Goal: Task Accomplishment & Management: Complete application form

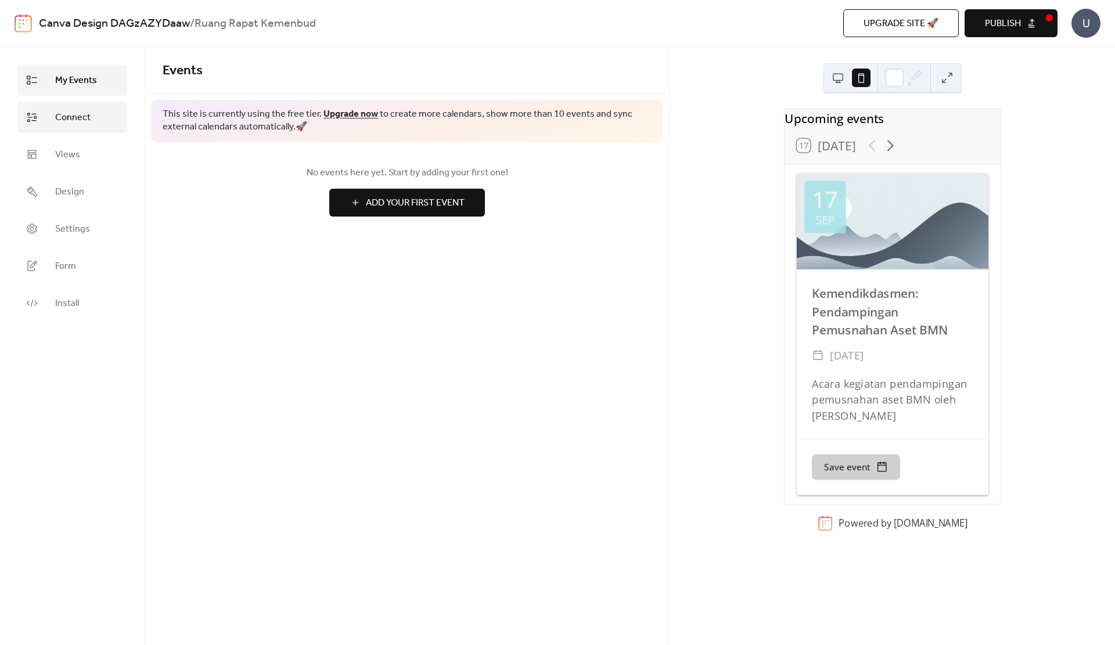
click at [92, 121] on link "Connect" at bounding box center [72, 117] width 110 height 31
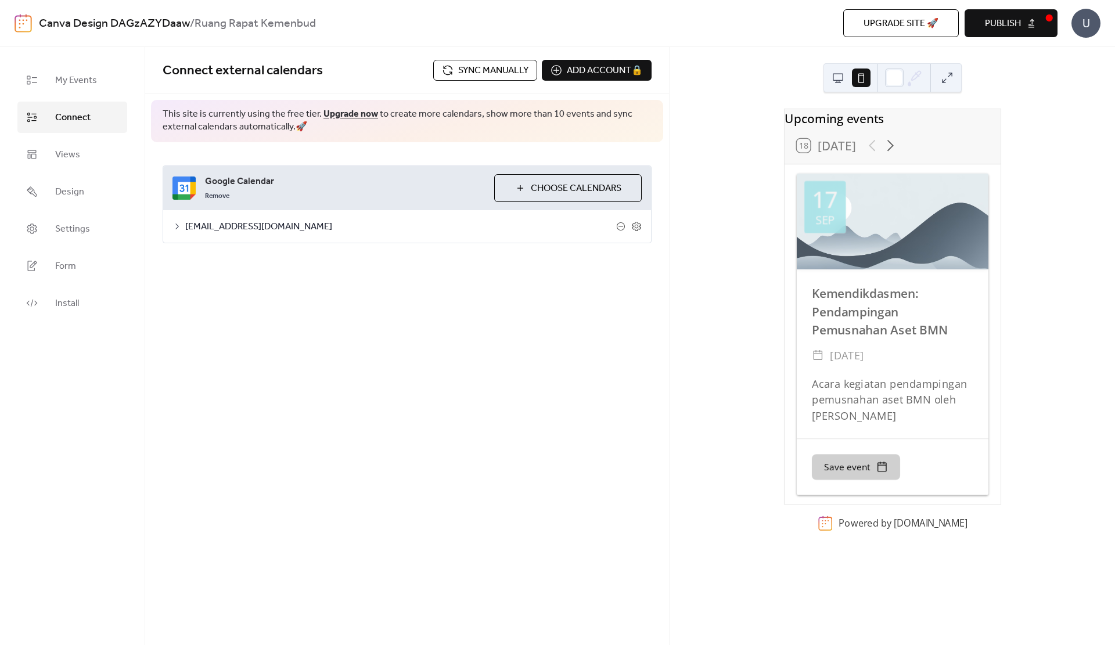
click at [463, 74] on span "Sync manually" at bounding box center [493, 71] width 70 height 14
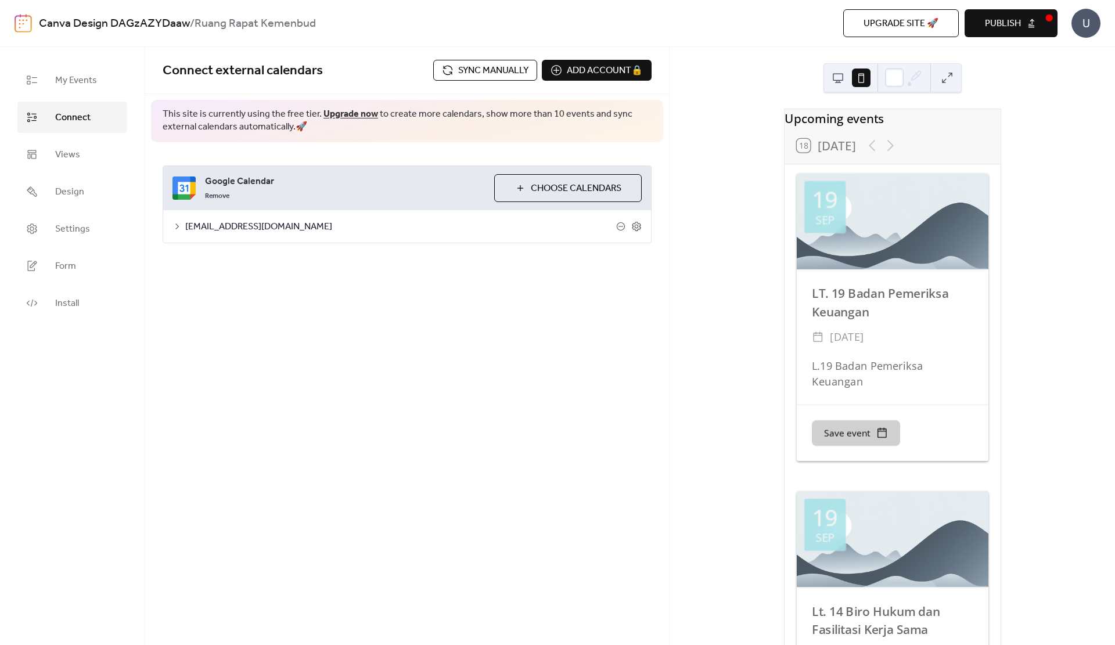
click at [463, 74] on span "Sync manually" at bounding box center [493, 71] width 70 height 14
click at [76, 154] on span "Views" at bounding box center [67, 155] width 25 height 14
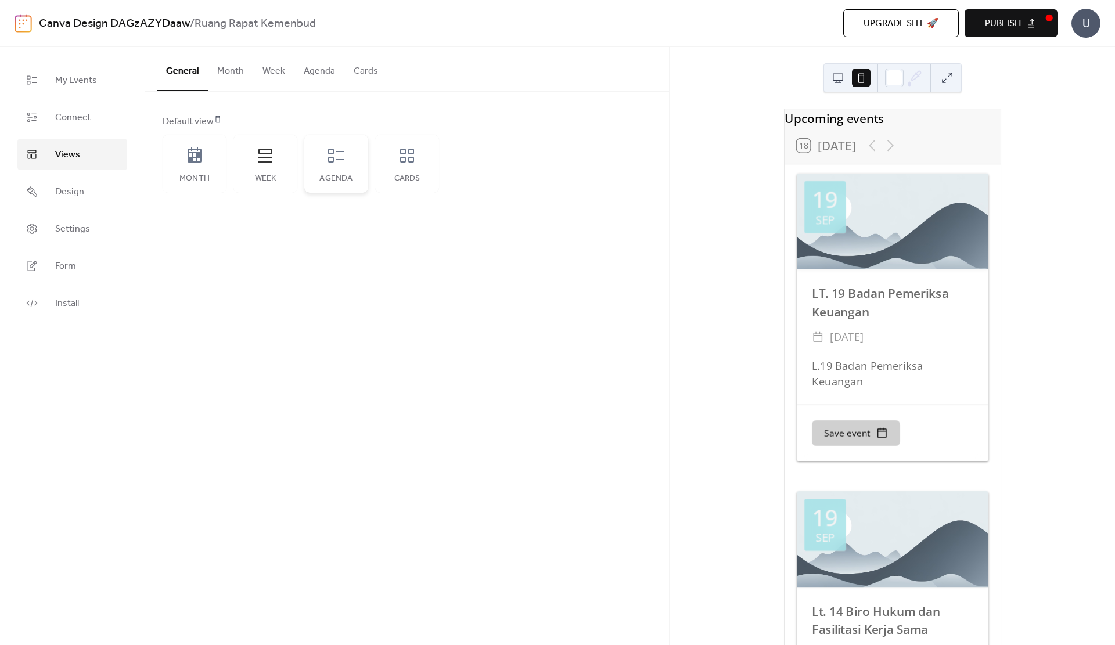
click at [340, 171] on div "Agenda" at bounding box center [336, 164] width 64 height 58
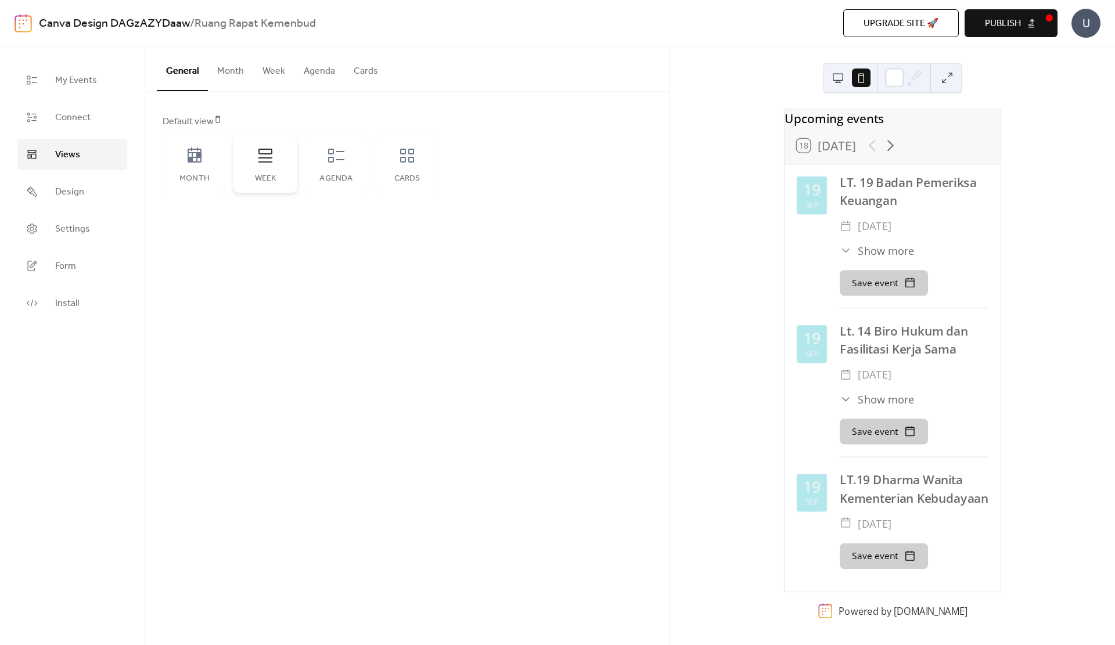
click at [276, 175] on div "Week" at bounding box center [265, 178] width 41 height 9
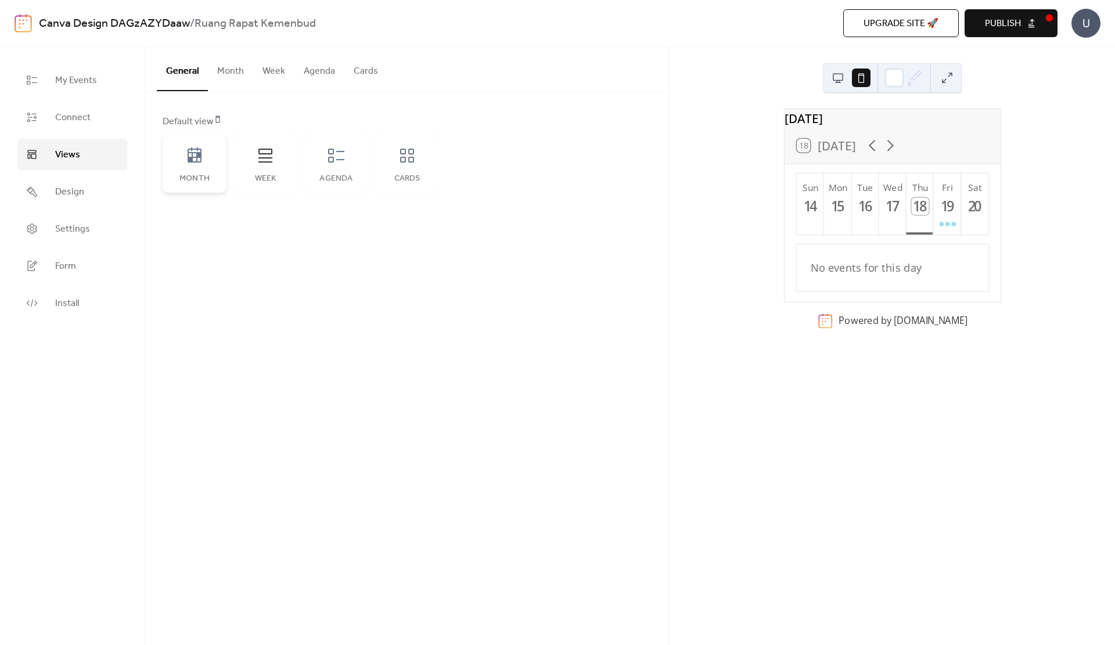
click at [205, 167] on div "Month" at bounding box center [195, 164] width 64 height 58
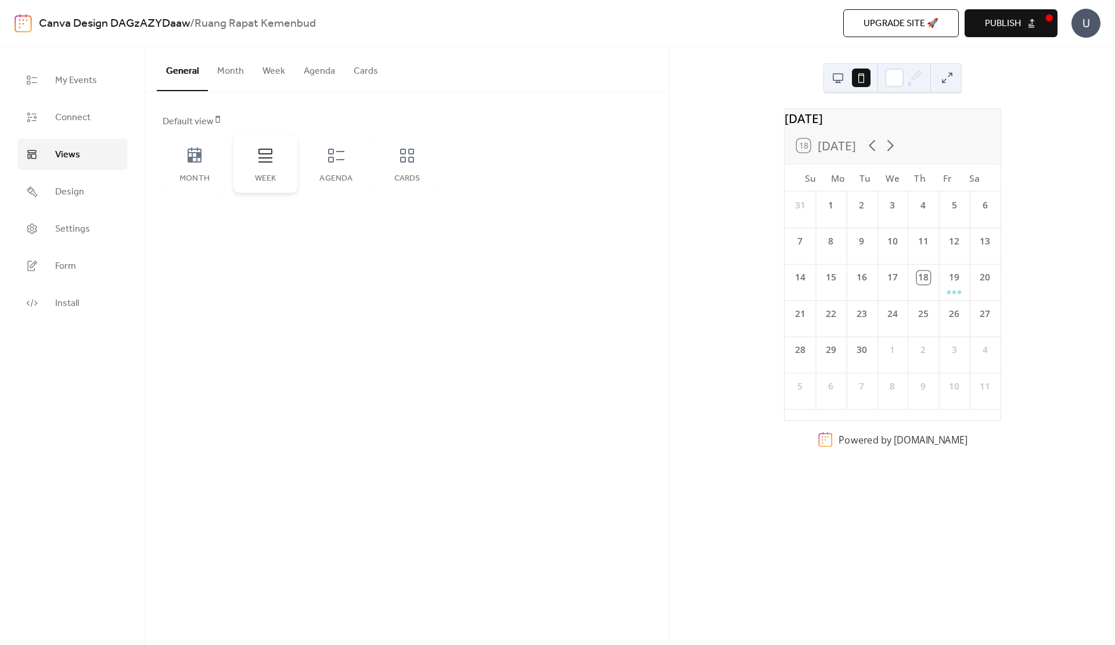
click at [247, 164] on div "Week" at bounding box center [265, 164] width 64 height 58
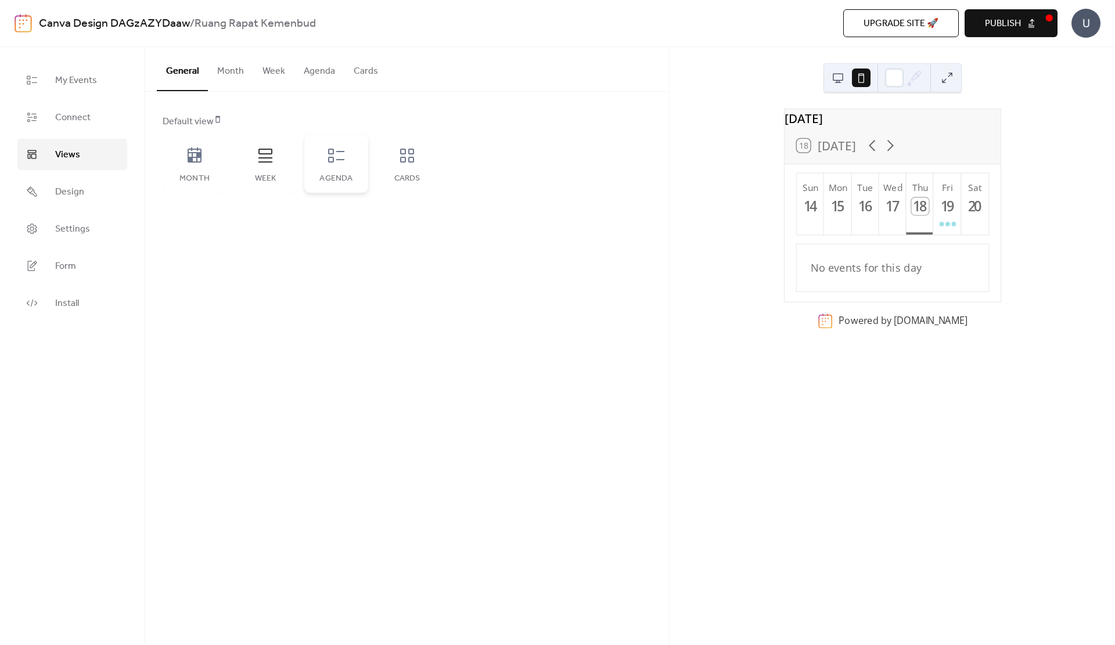
click at [326, 161] on div "Agenda" at bounding box center [336, 164] width 64 height 58
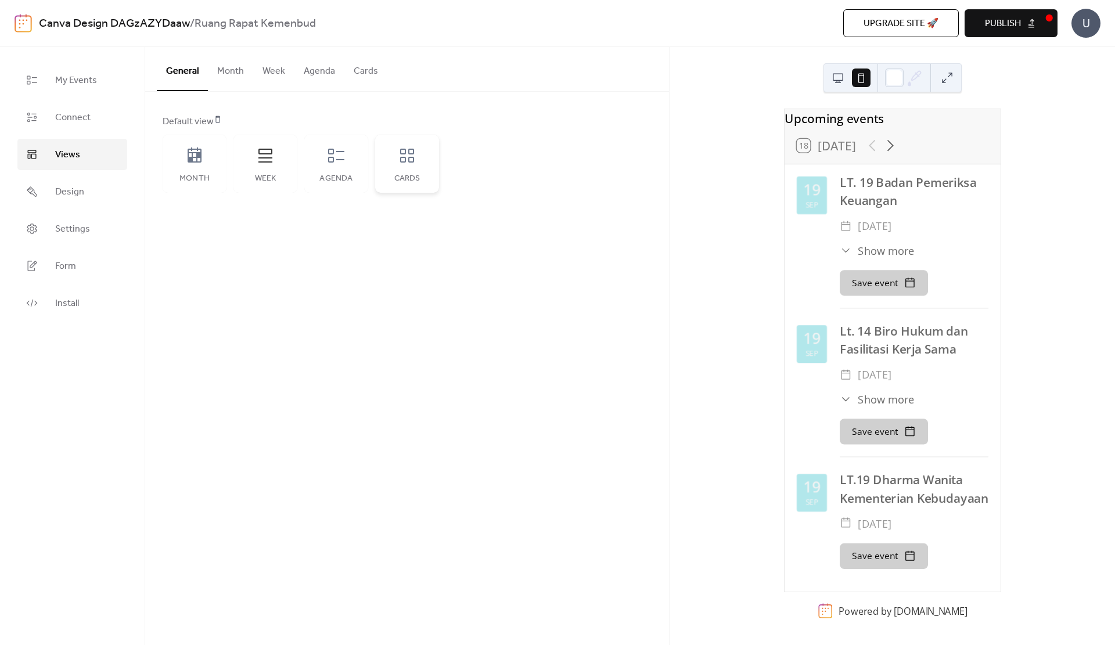
click at [412, 165] on div "Cards" at bounding box center [407, 164] width 64 height 58
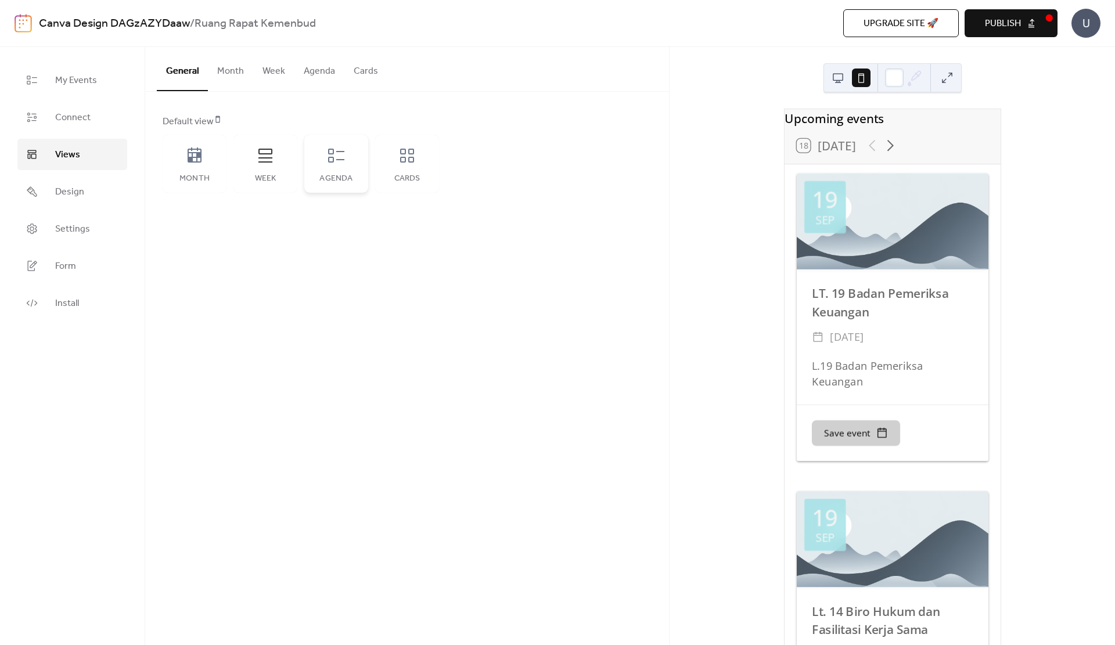
click at [342, 155] on icon at bounding box center [336, 155] width 19 height 19
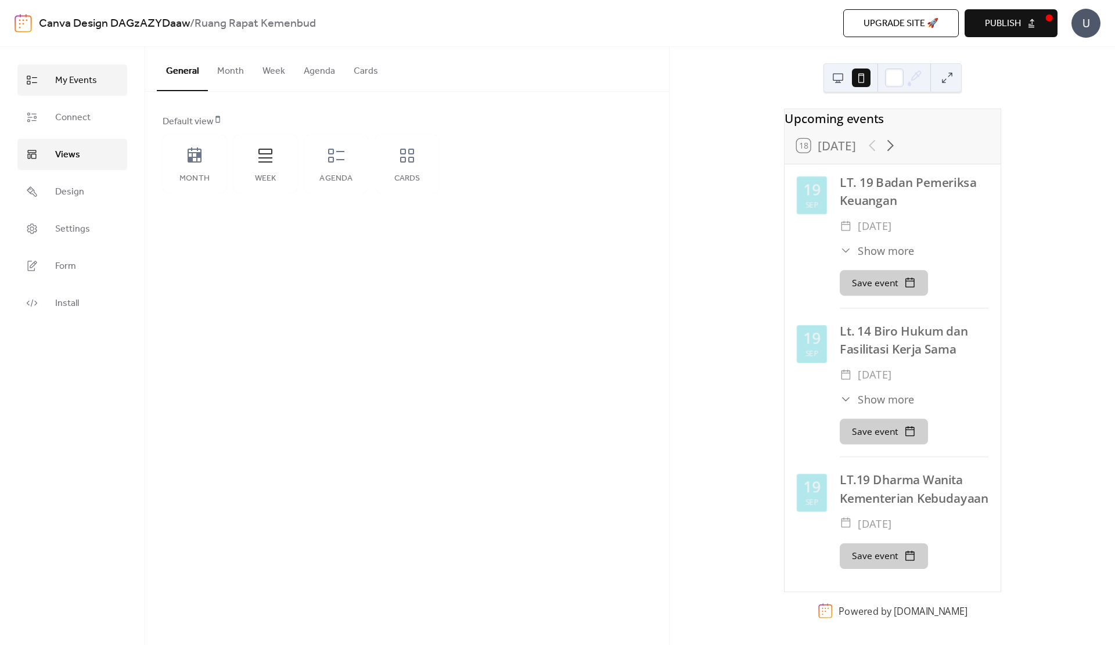
click at [82, 83] on span "My Events" at bounding box center [76, 81] width 42 height 14
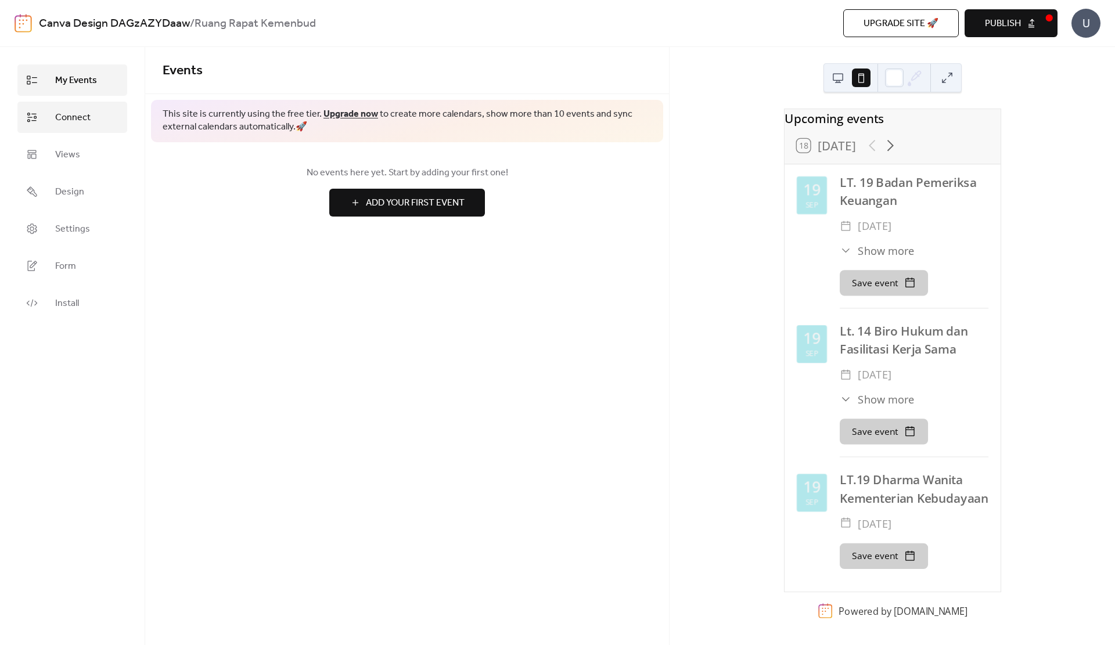
click at [80, 123] on span "Connect" at bounding box center [72, 118] width 35 height 14
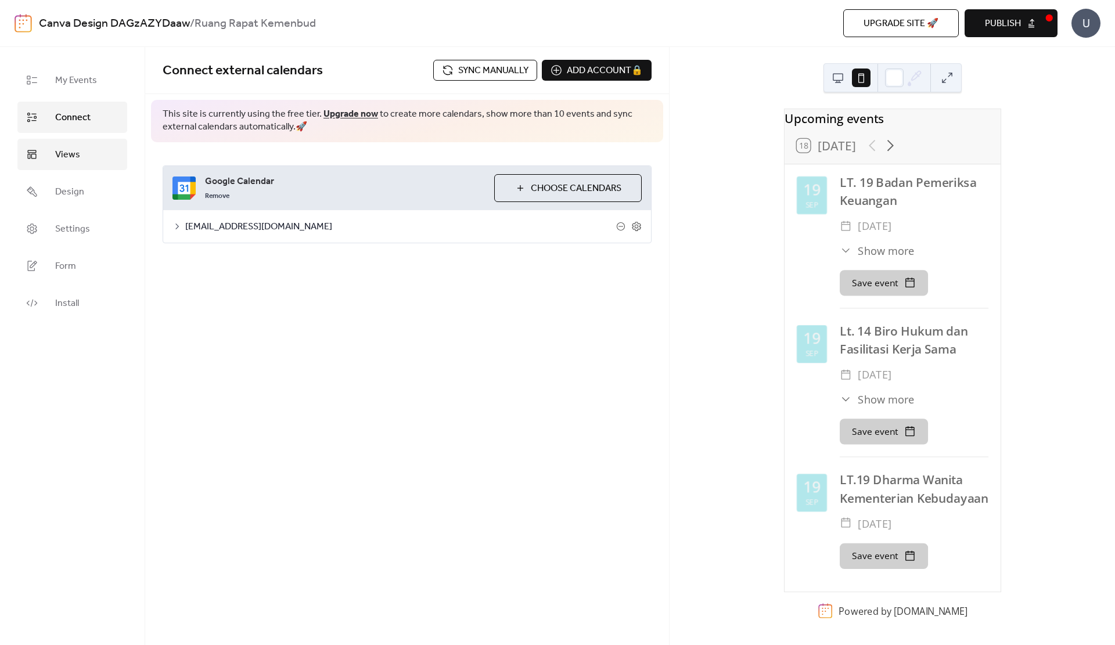
click at [79, 157] on span "Views" at bounding box center [67, 155] width 25 height 14
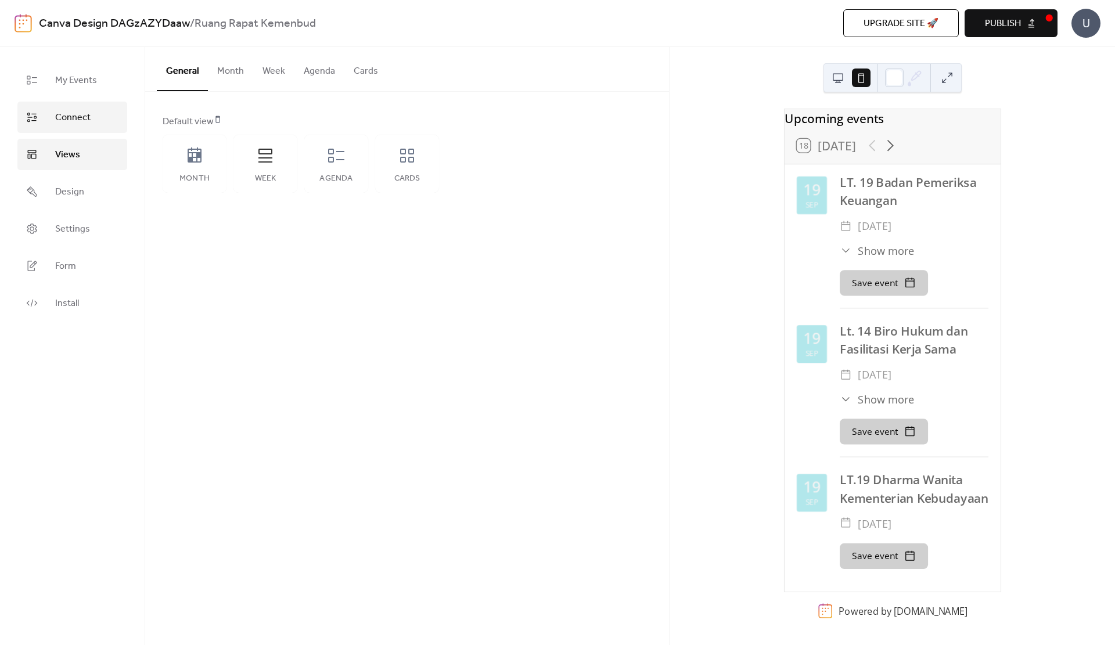
click at [87, 119] on span "Connect" at bounding box center [72, 118] width 35 height 14
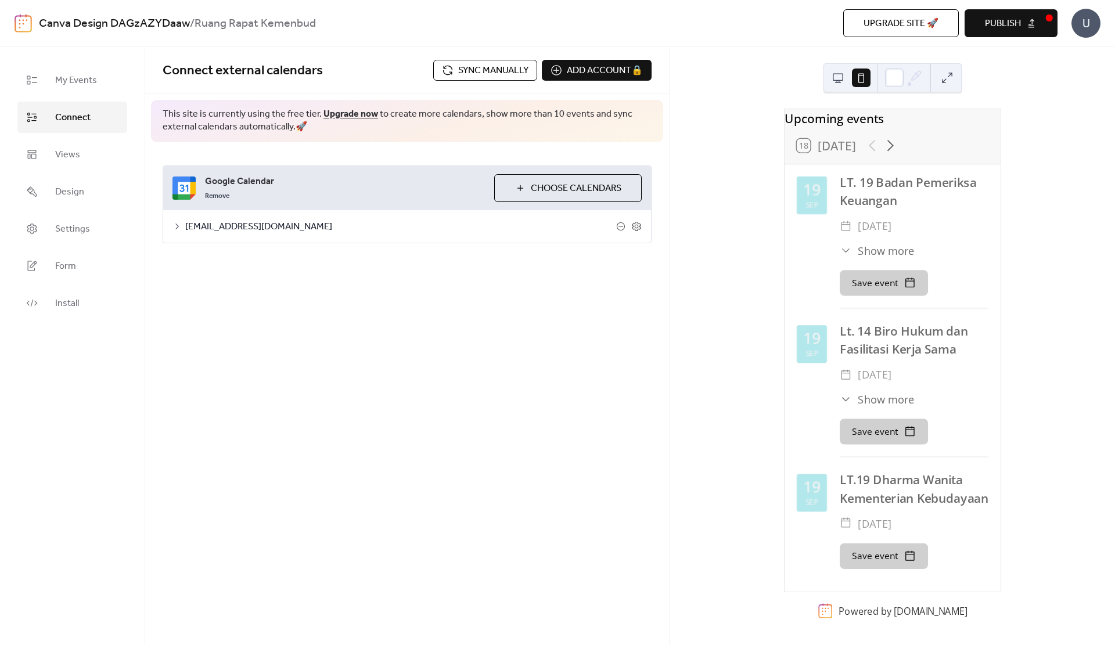
click at [478, 70] on span "Sync manually" at bounding box center [493, 71] width 70 height 14
click at [61, 203] on link "Design" at bounding box center [72, 191] width 110 height 31
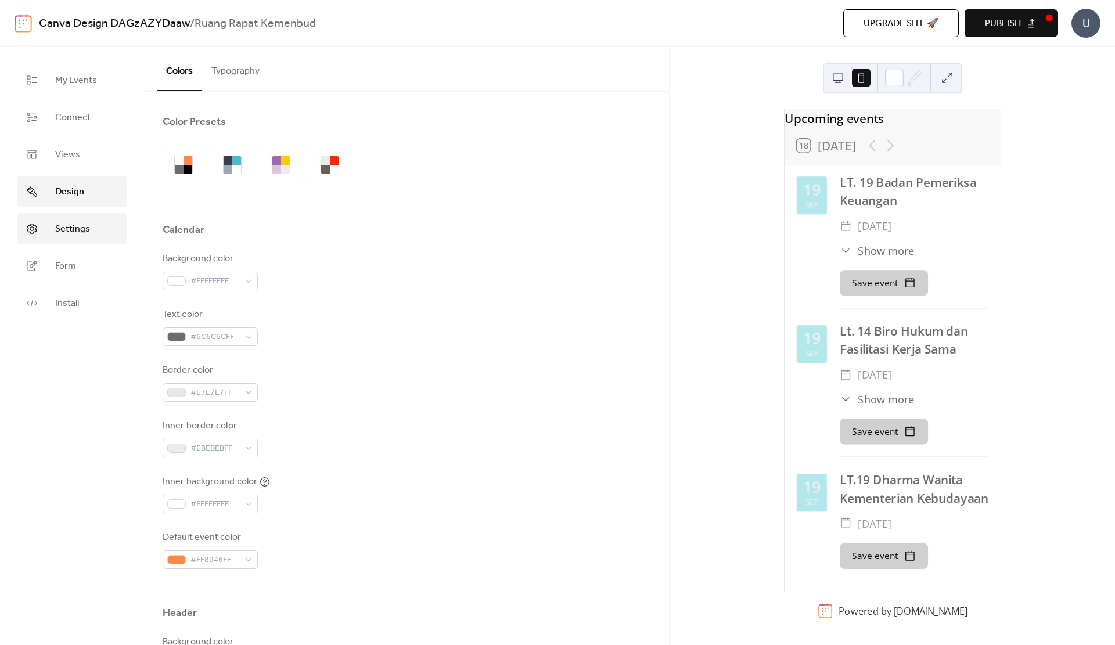
click at [66, 219] on link "Settings" at bounding box center [72, 228] width 110 height 31
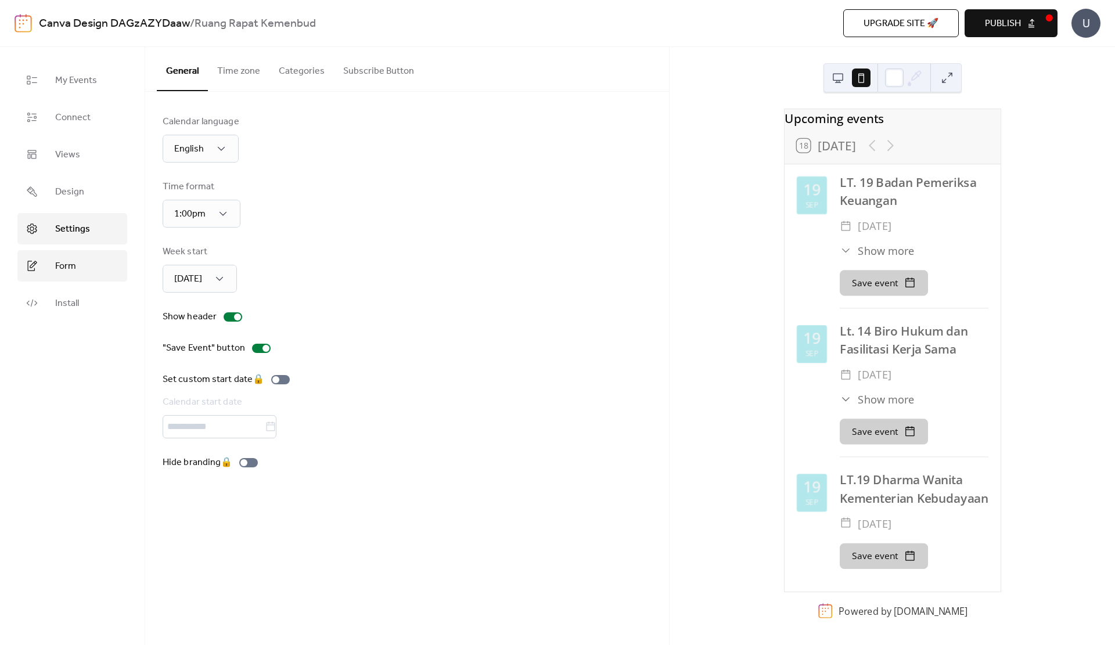
click at [63, 253] on link "Form" at bounding box center [72, 265] width 110 height 31
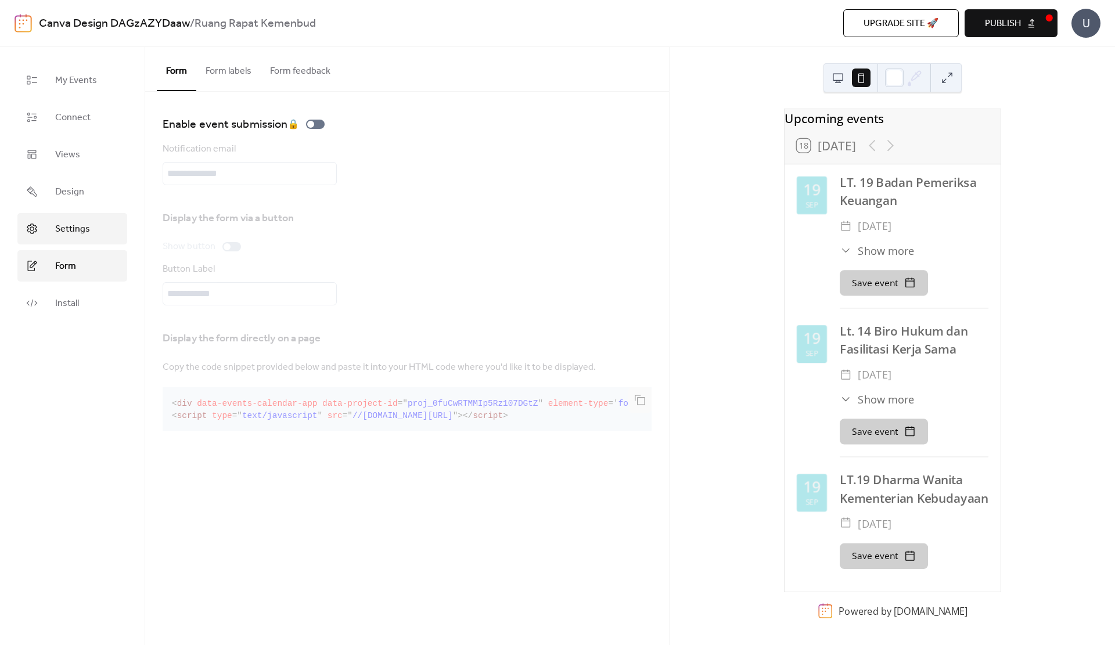
click at [77, 220] on link "Settings" at bounding box center [72, 228] width 110 height 31
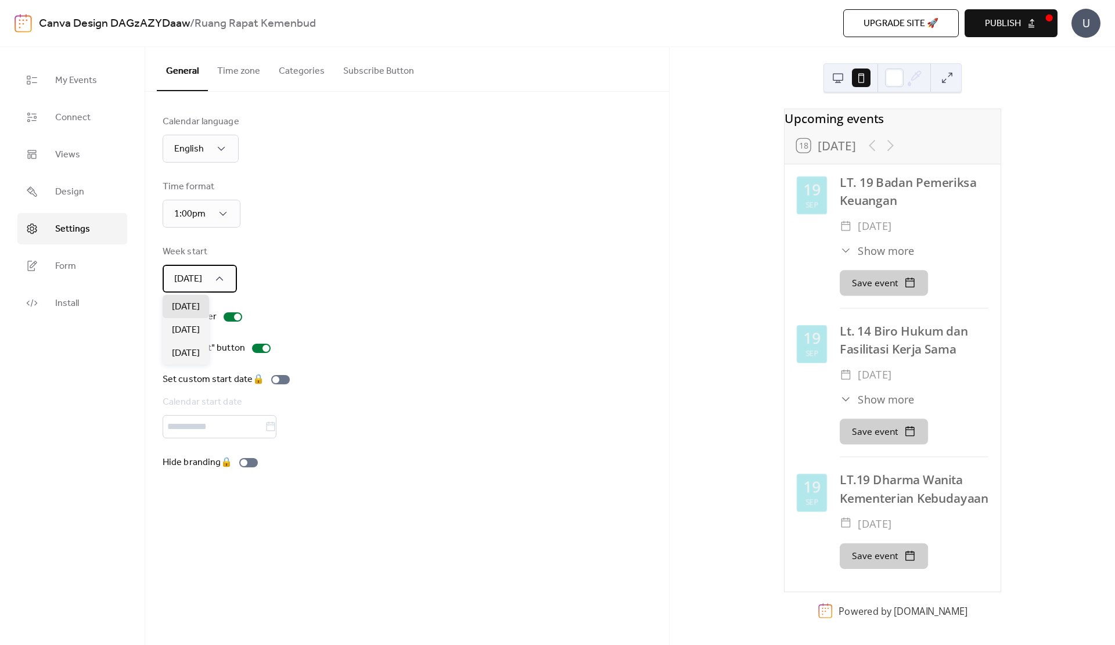
click at [214, 275] on div "[DATE]" at bounding box center [200, 279] width 74 height 28
click at [355, 265] on div "Week start Sunday" at bounding box center [407, 269] width 489 height 48
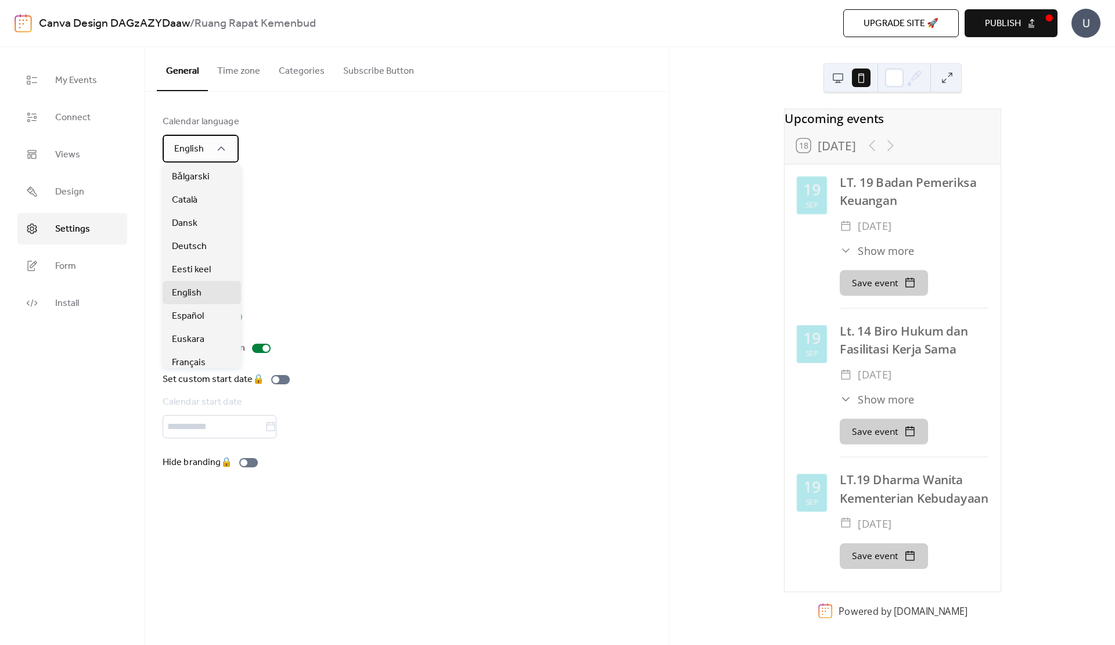
click at [211, 150] on div "English" at bounding box center [201, 149] width 76 height 28
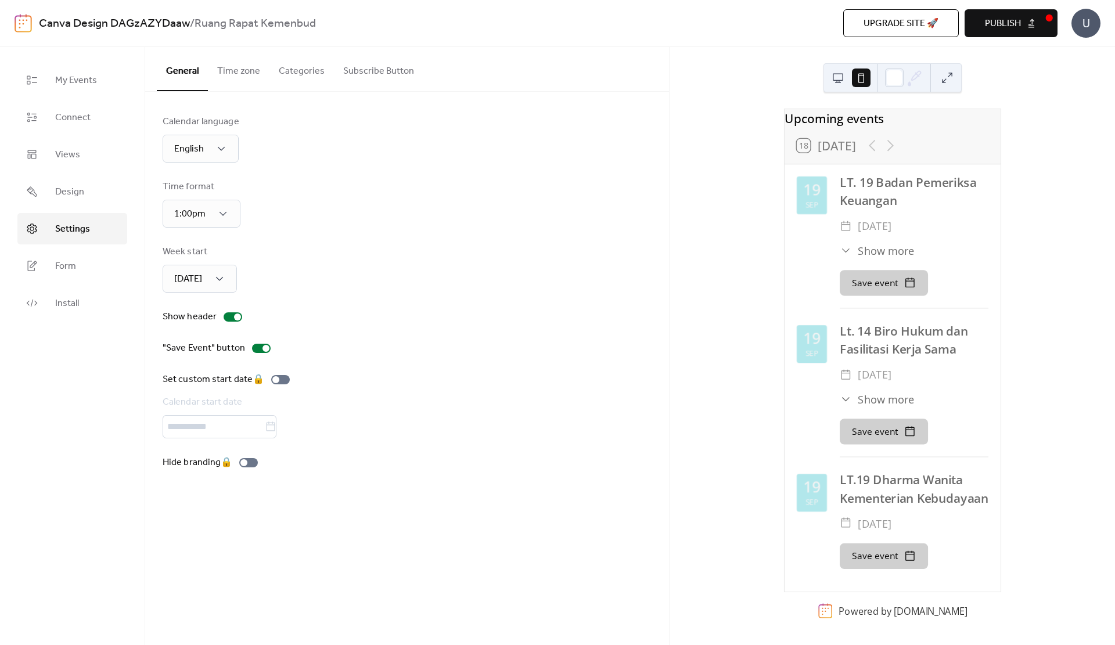
click at [339, 167] on div "Calendar language English Time format 1:00pm Week start Sunday Show header "Sav…" at bounding box center [407, 292] width 489 height 355
click at [98, 264] on link "Form" at bounding box center [72, 265] width 110 height 31
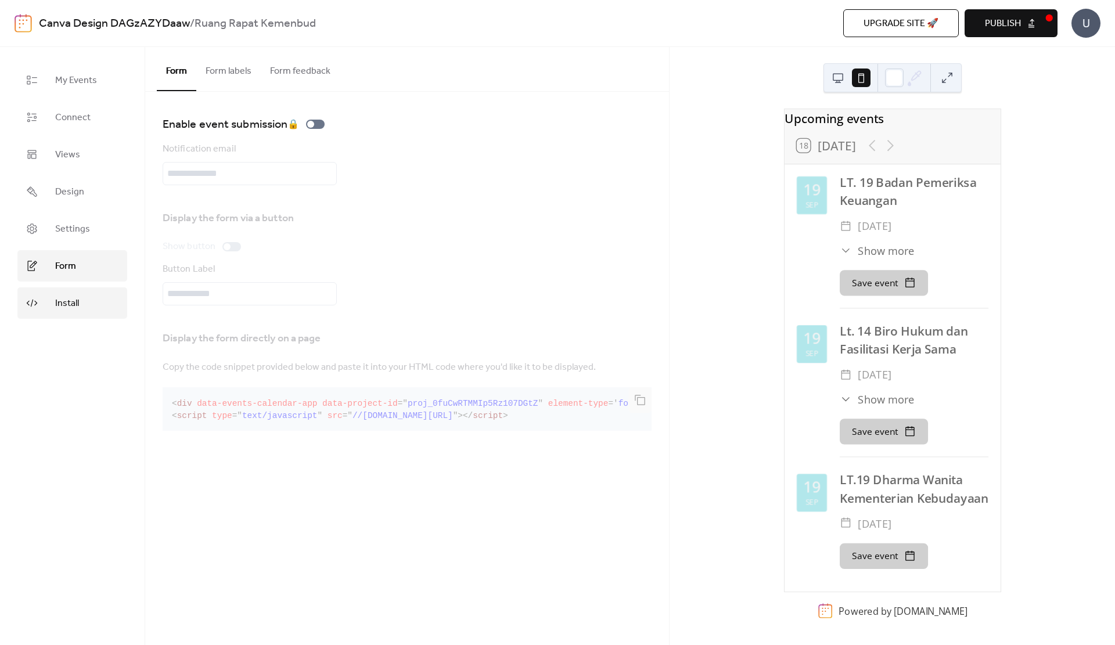
click at [85, 303] on link "Install" at bounding box center [72, 303] width 110 height 31
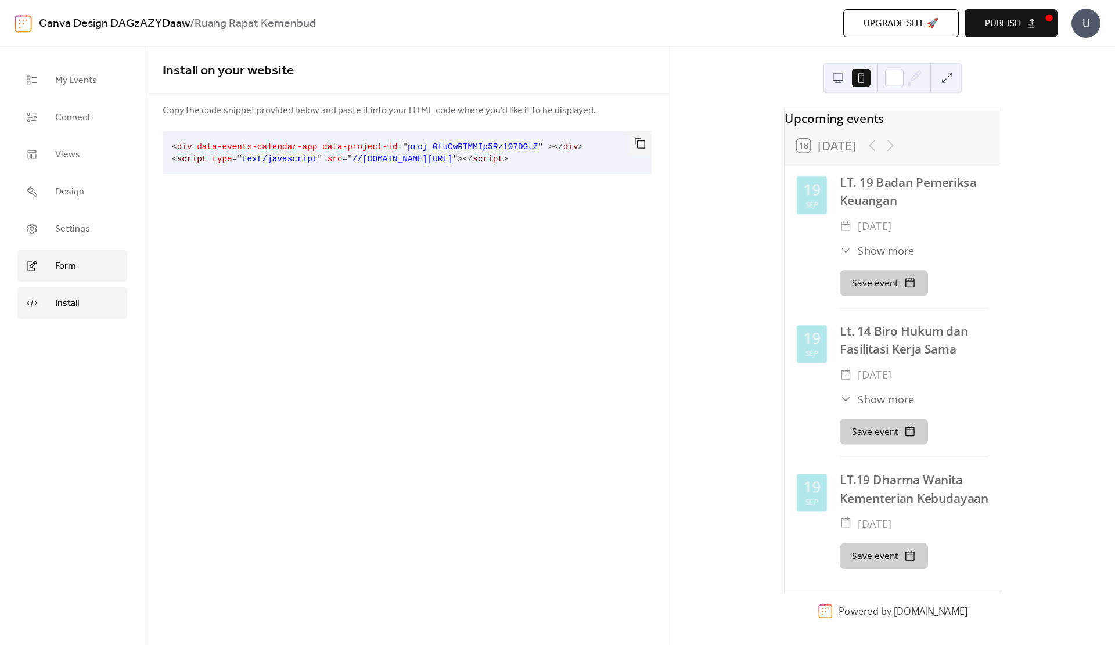
click at [86, 270] on link "Form" at bounding box center [72, 265] width 110 height 31
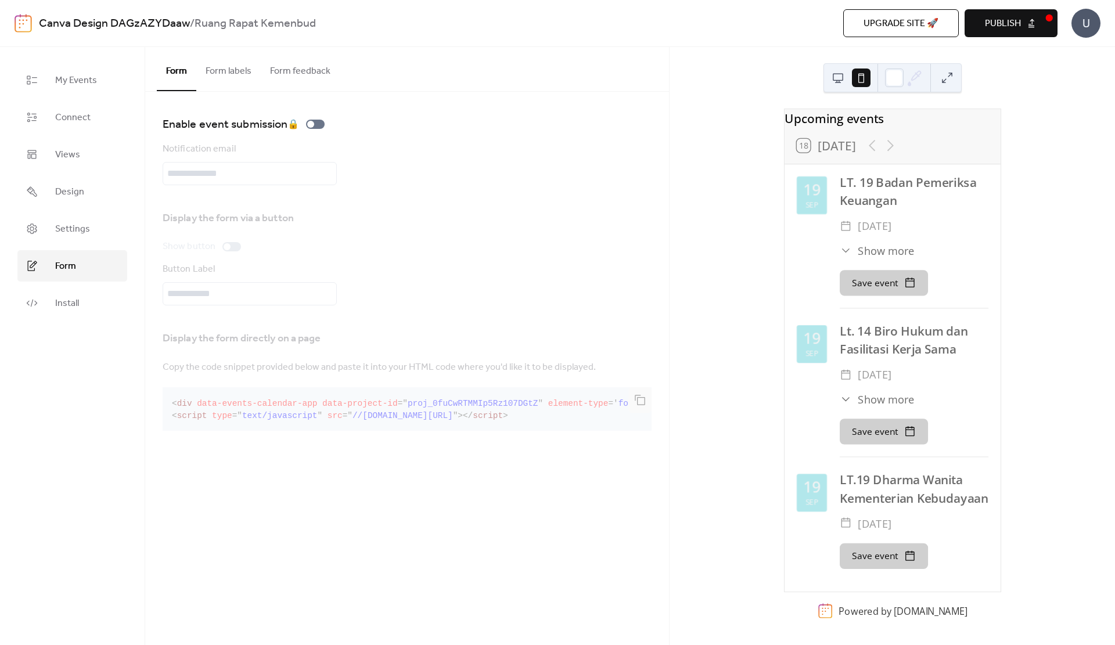
click at [239, 68] on button "Form labels" at bounding box center [228, 68] width 64 height 43
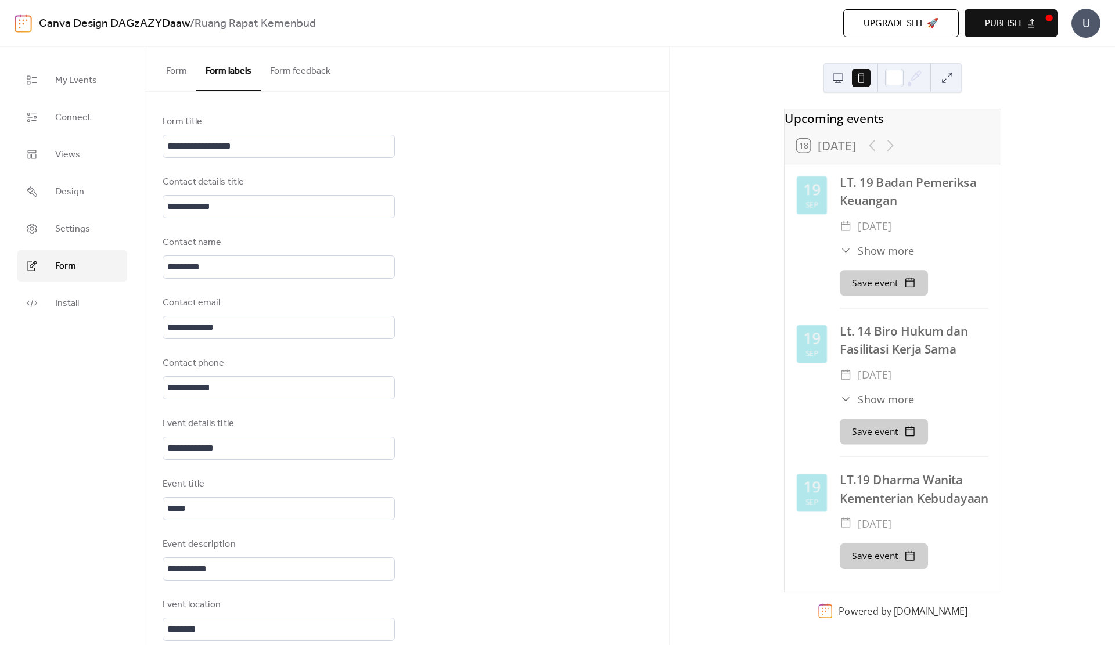
click at [288, 79] on button "Form feedback" at bounding box center [300, 68] width 79 height 43
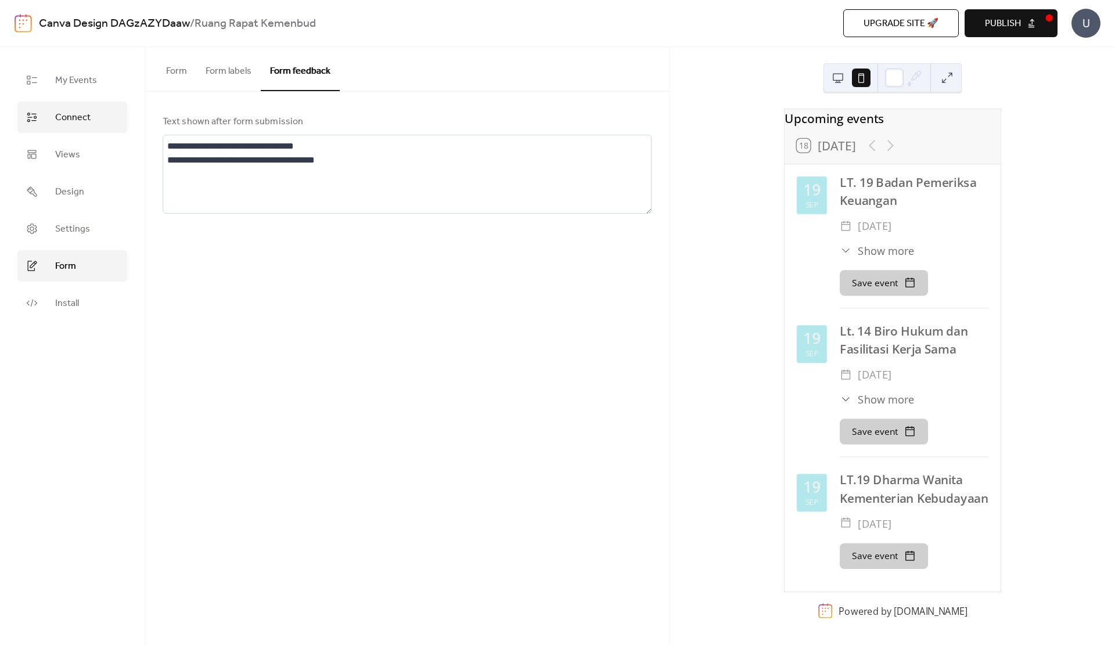
click at [71, 117] on span "Connect" at bounding box center [72, 118] width 35 height 14
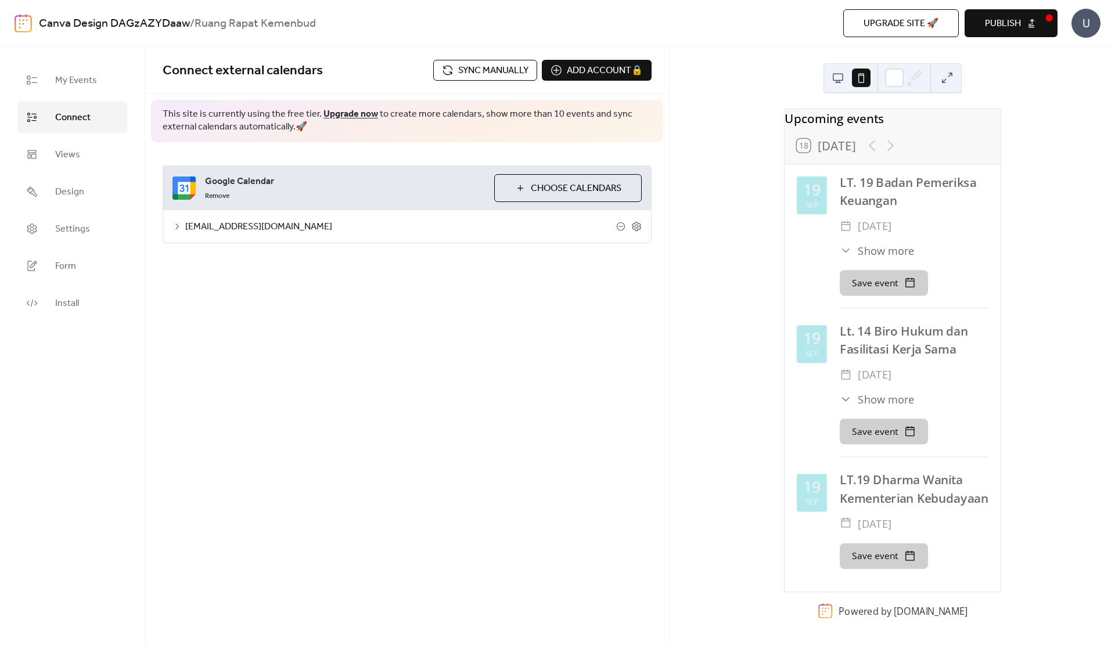
click at [466, 74] on span "Sync manually" at bounding box center [493, 71] width 70 height 14
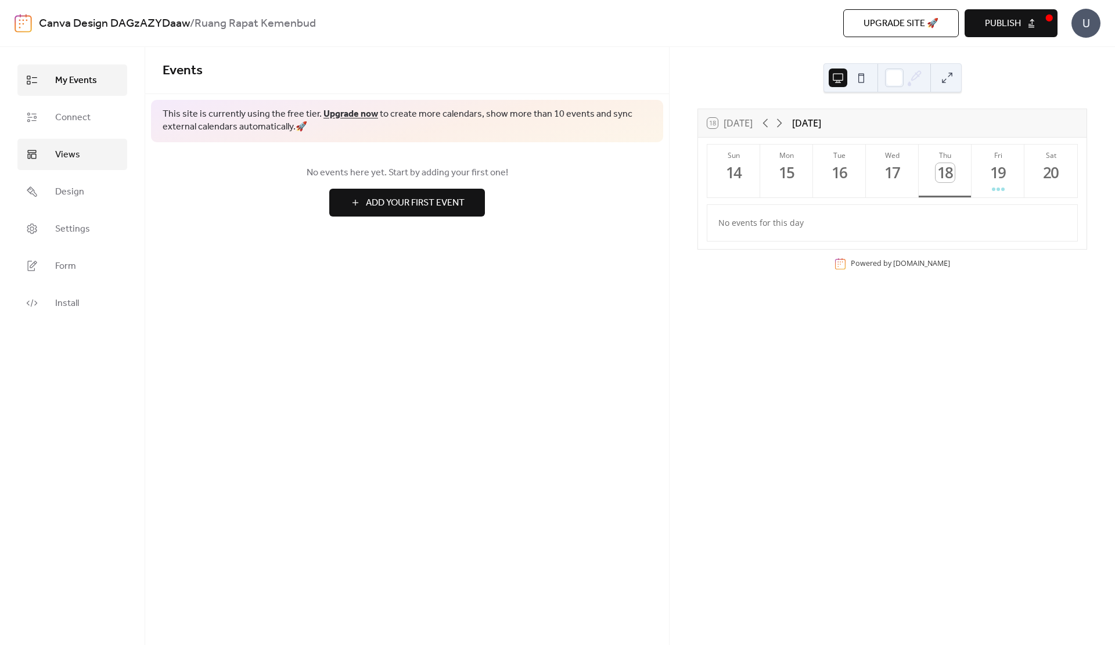
click at [91, 153] on link "Views" at bounding box center [72, 154] width 110 height 31
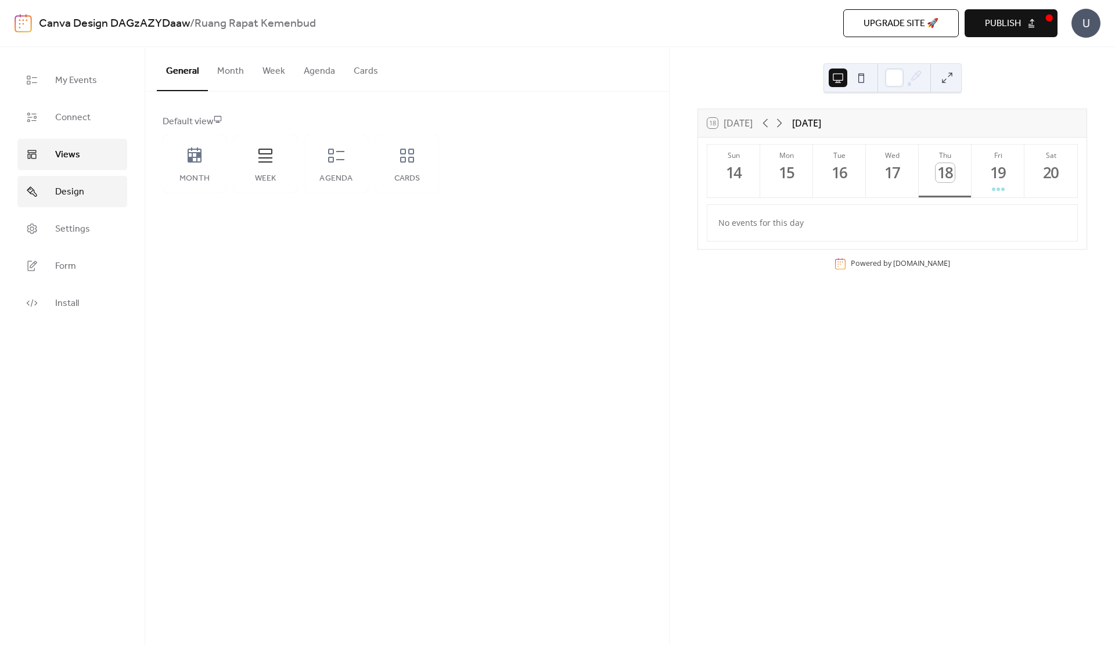
click at [84, 179] on link "Design" at bounding box center [72, 191] width 110 height 31
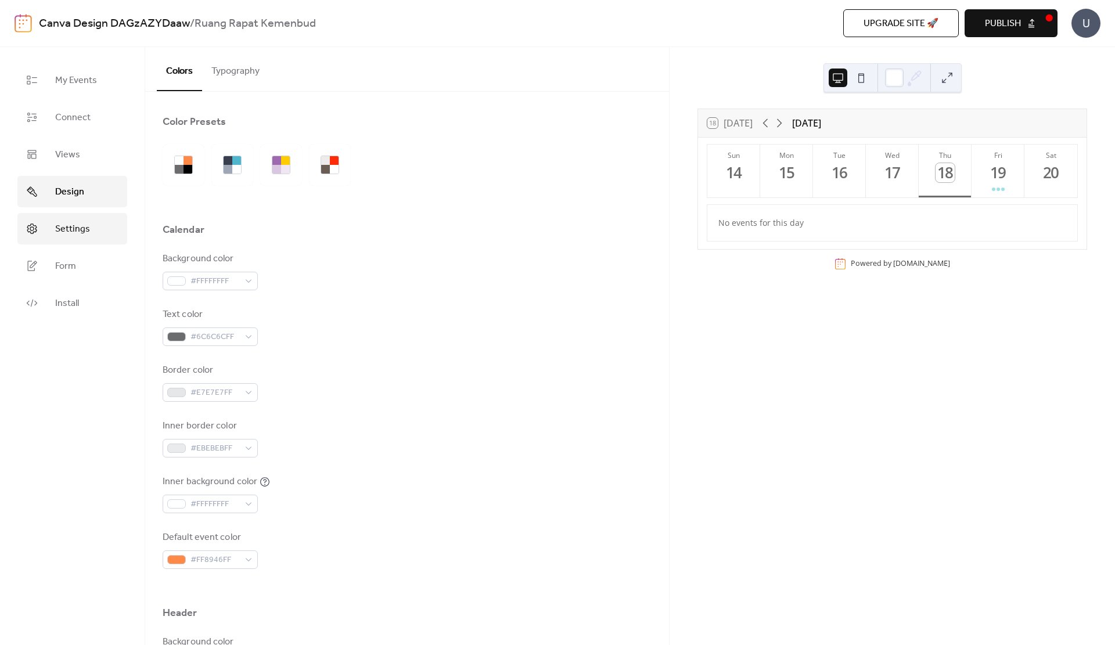
click at [89, 243] on link "Settings" at bounding box center [72, 228] width 110 height 31
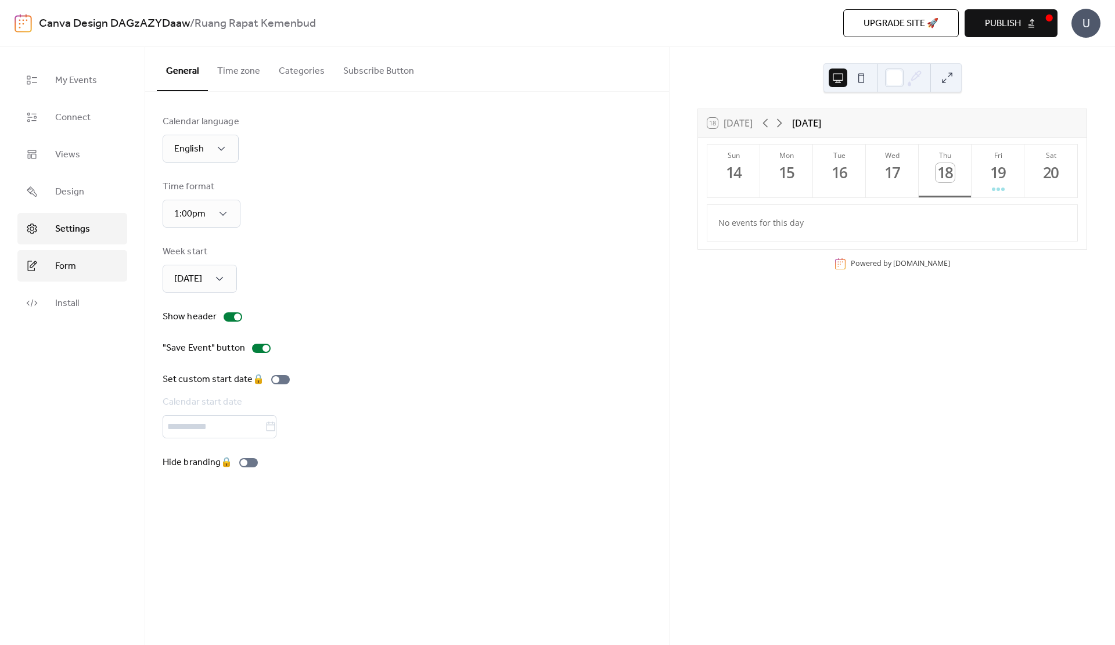
click at [85, 256] on link "Form" at bounding box center [72, 265] width 110 height 31
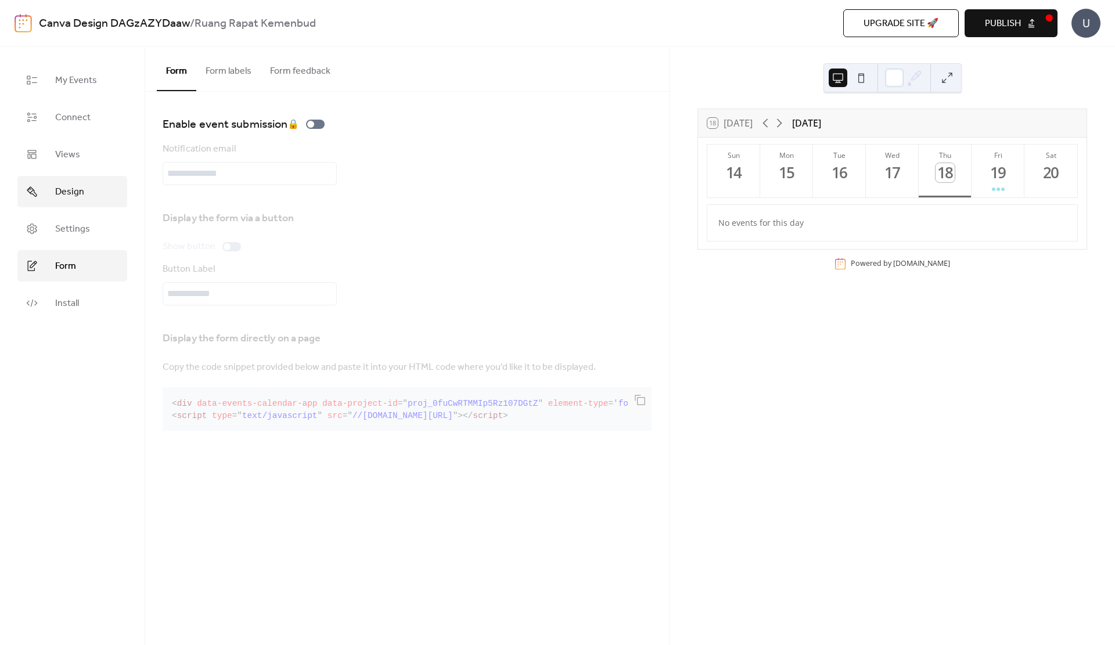
click at [92, 201] on link "Design" at bounding box center [72, 191] width 110 height 31
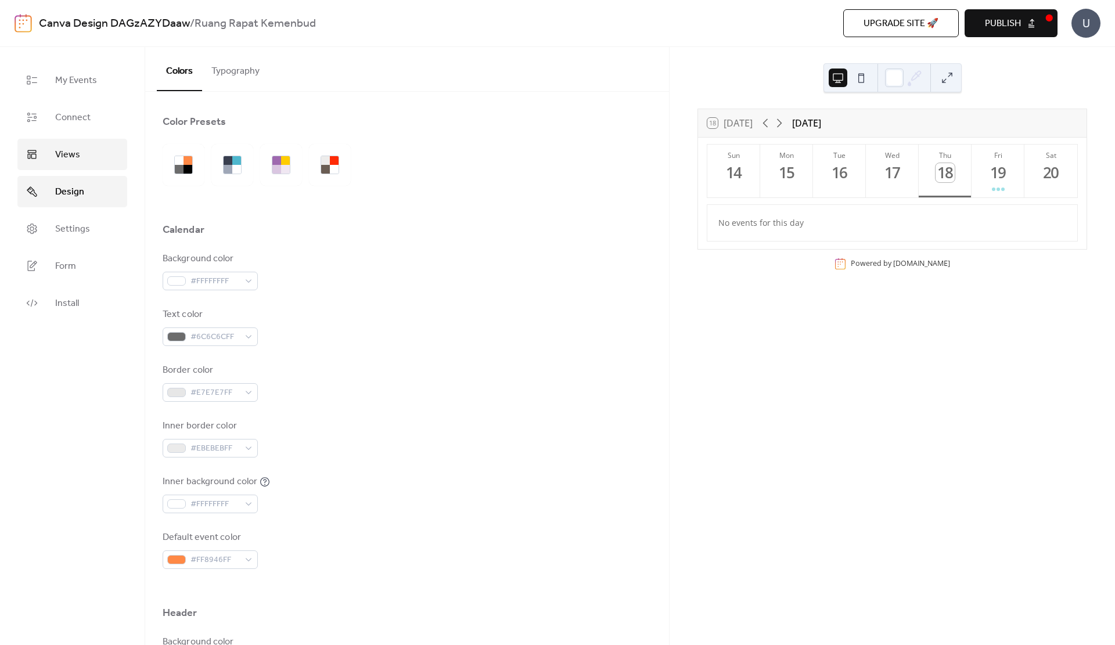
click at [96, 157] on link "Views" at bounding box center [72, 154] width 110 height 31
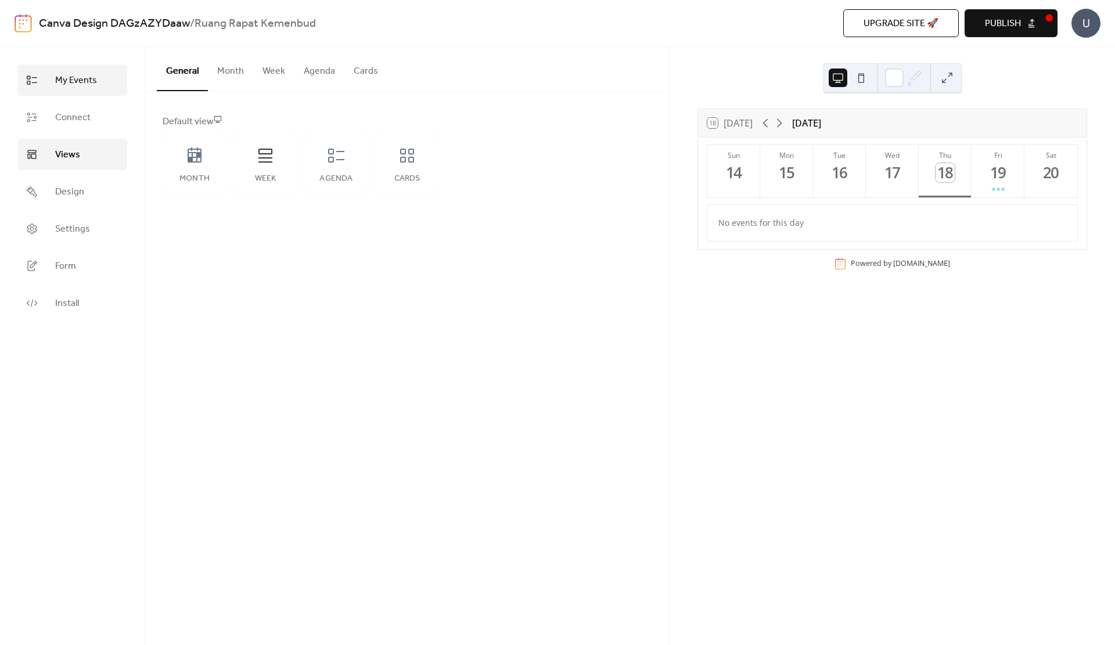
drag, startPoint x: 99, startPoint y: 98, endPoint x: 103, endPoint y: 77, distance: 21.3
click at [103, 77] on ul "My Events Connect Views Design Settings Form Install" at bounding box center [72, 191] width 110 height 254
click at [94, 84] on span "My Events" at bounding box center [76, 81] width 42 height 14
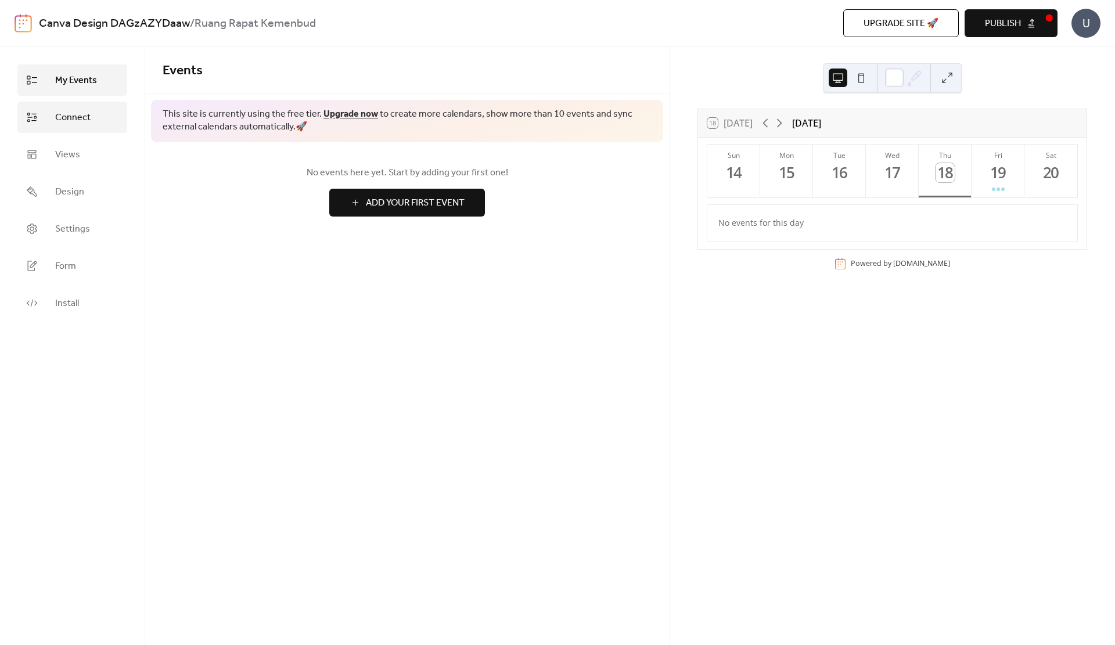
click at [76, 123] on span "Connect" at bounding box center [72, 118] width 35 height 14
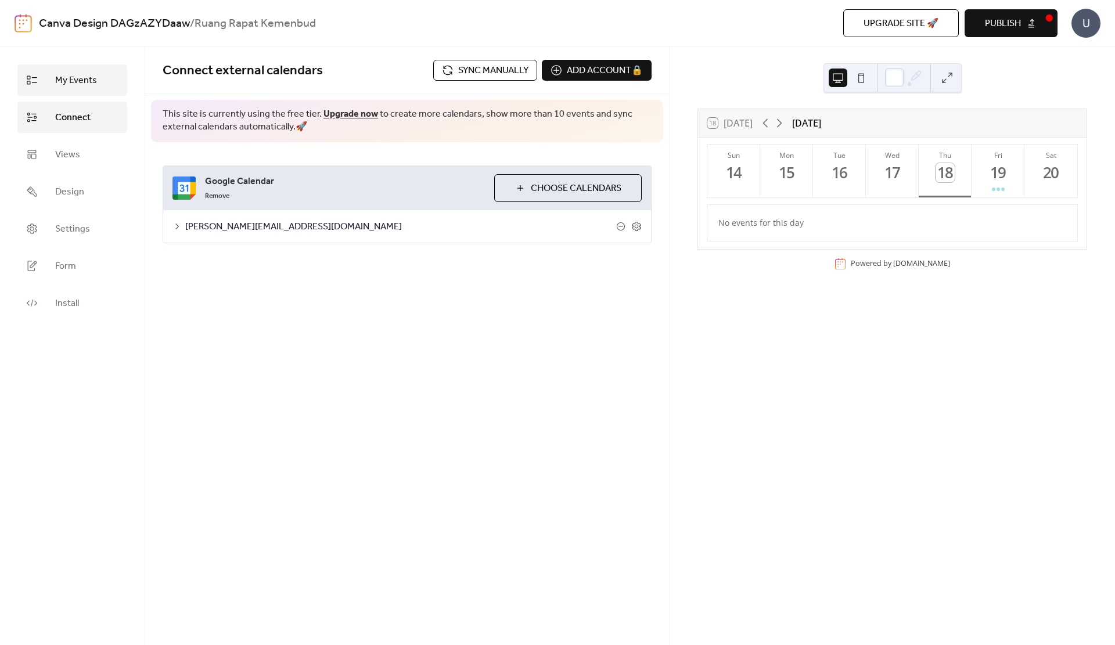
click at [89, 88] on span "My Events" at bounding box center [76, 81] width 42 height 14
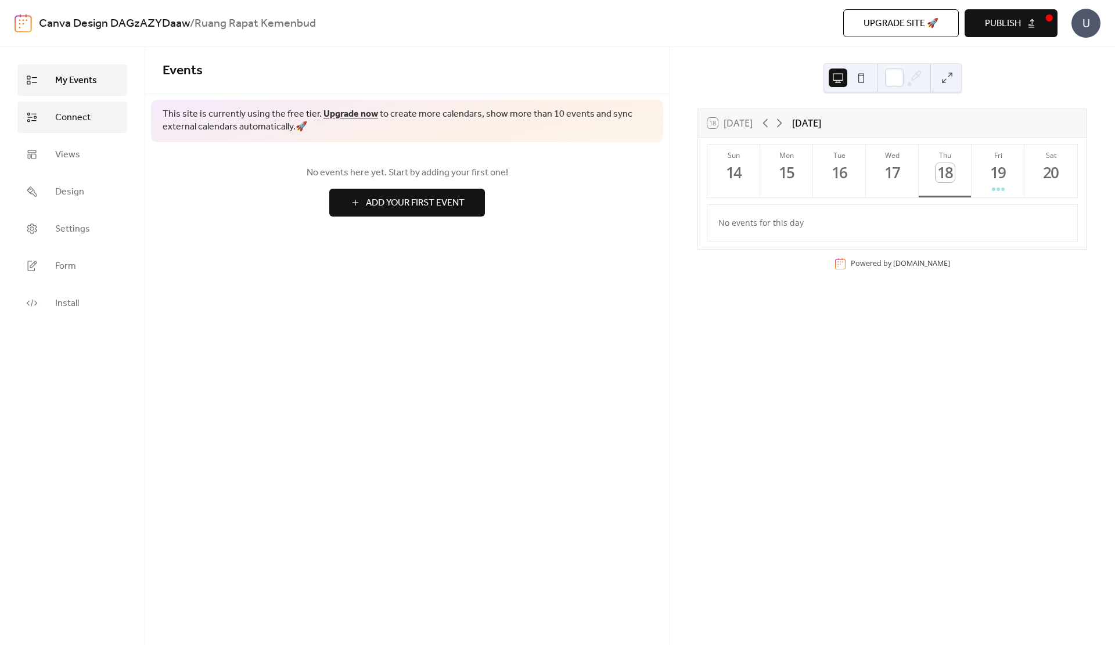
click at [80, 114] on span "Connect" at bounding box center [72, 118] width 35 height 14
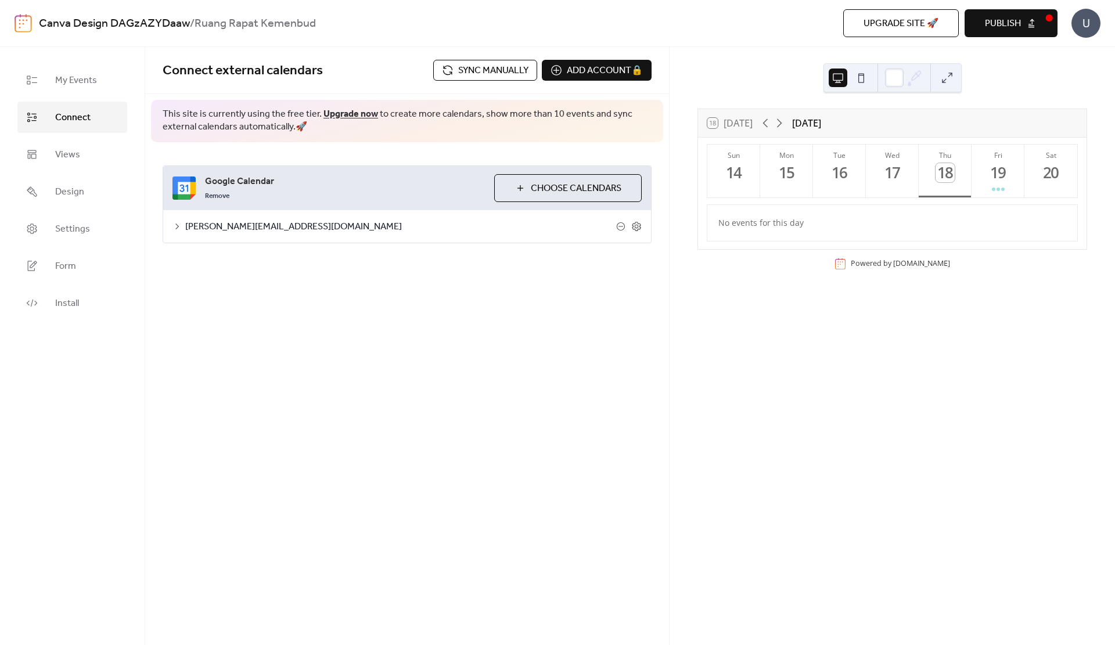
click at [460, 74] on span "Sync manually" at bounding box center [493, 71] width 70 height 14
click at [66, 76] on span "My Events" at bounding box center [76, 81] width 42 height 14
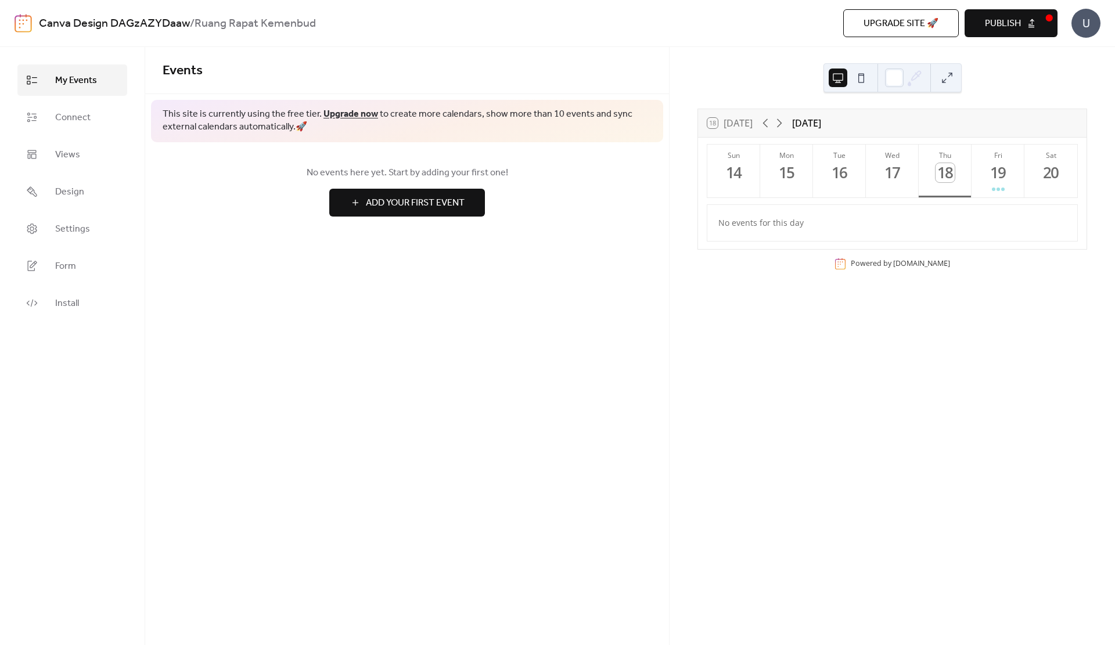
click at [382, 202] on span "Add Your First Event" at bounding box center [415, 203] width 99 height 14
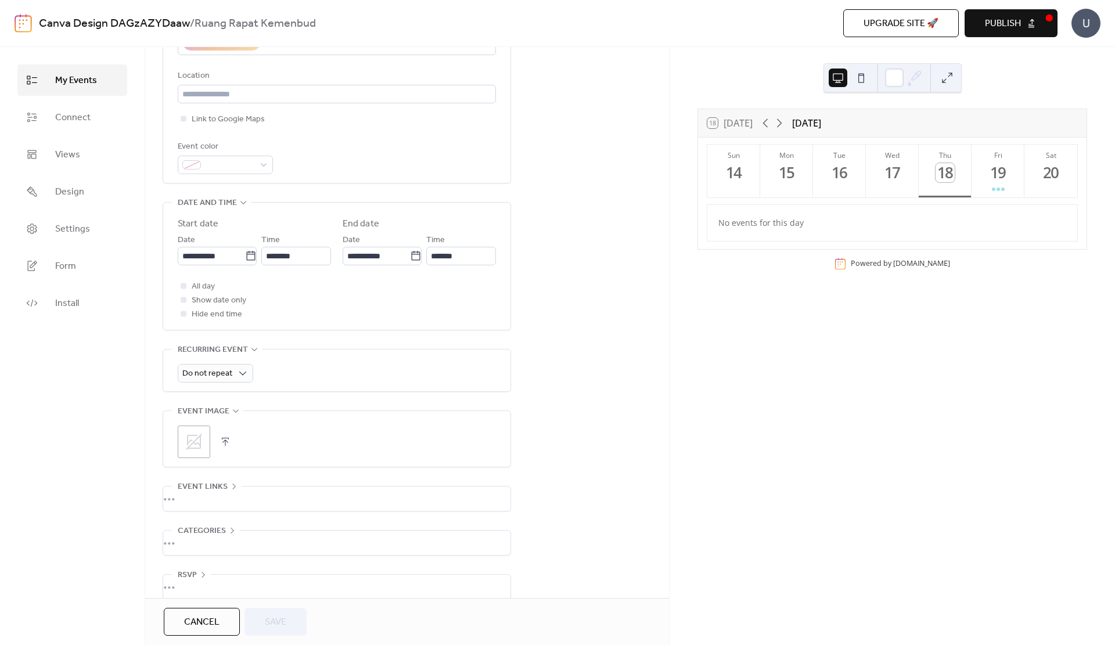
scroll to position [264, 0]
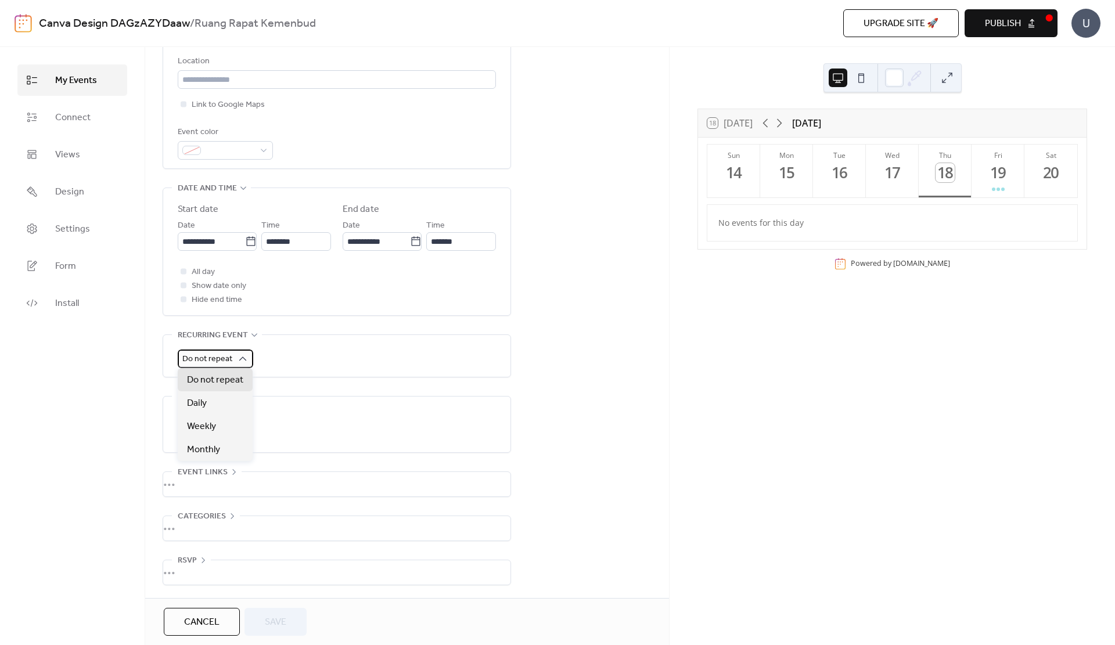
click at [219, 358] on span "Do not repeat" at bounding box center [207, 359] width 50 height 16
drag, startPoint x: 665, startPoint y: 326, endPoint x: 652, endPoint y: 330, distance: 13.4
click at [652, 330] on div "**********" at bounding box center [407, 224] width 524 height 749
click at [110, 120] on link "Connect" at bounding box center [72, 117] width 110 height 31
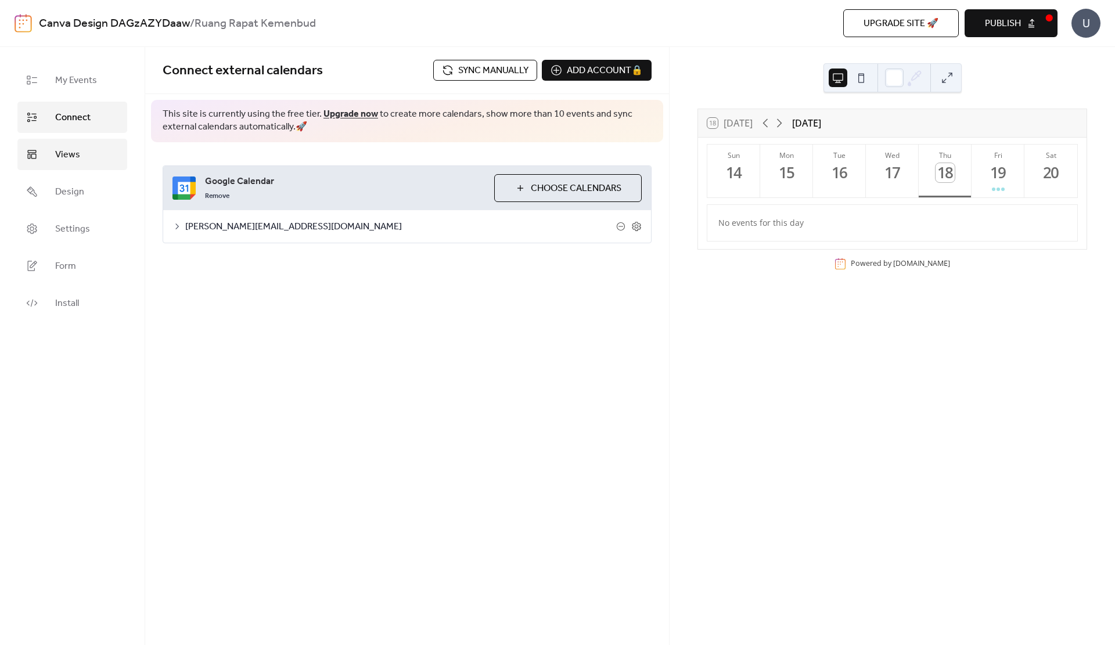
click at [82, 158] on link "Views" at bounding box center [72, 154] width 110 height 31
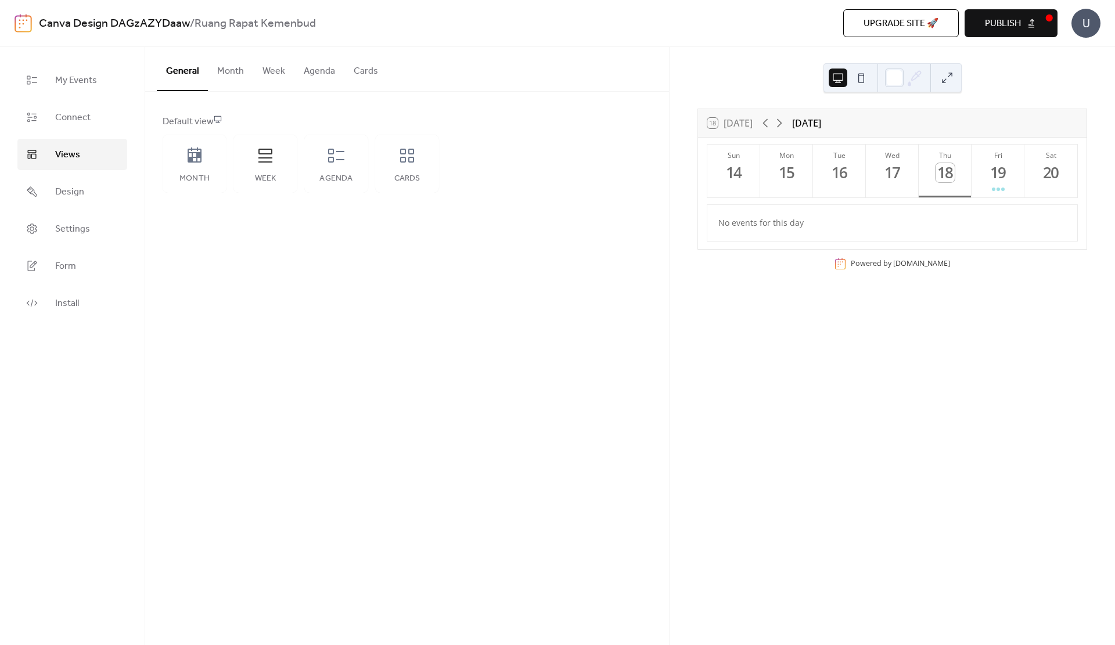
click at [81, 207] on ul "My Events Connect Views Design Settings Form Install" at bounding box center [72, 191] width 110 height 254
click at [84, 193] on link "Design" at bounding box center [72, 191] width 110 height 31
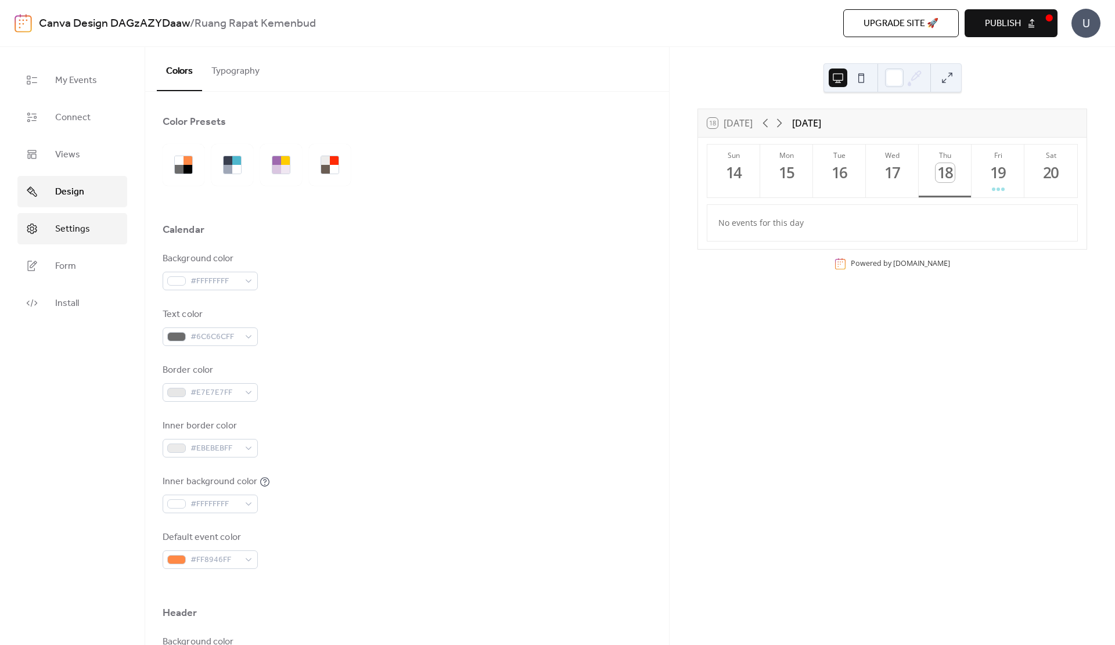
click at [105, 236] on link "Settings" at bounding box center [72, 228] width 110 height 31
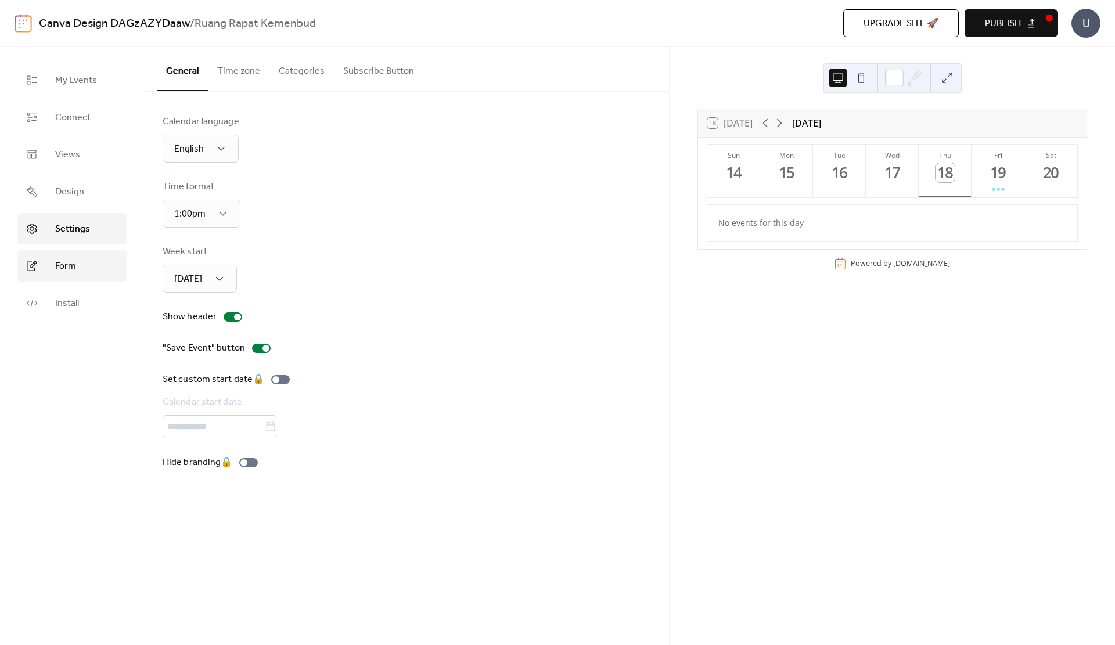
click at [99, 268] on link "Form" at bounding box center [72, 265] width 110 height 31
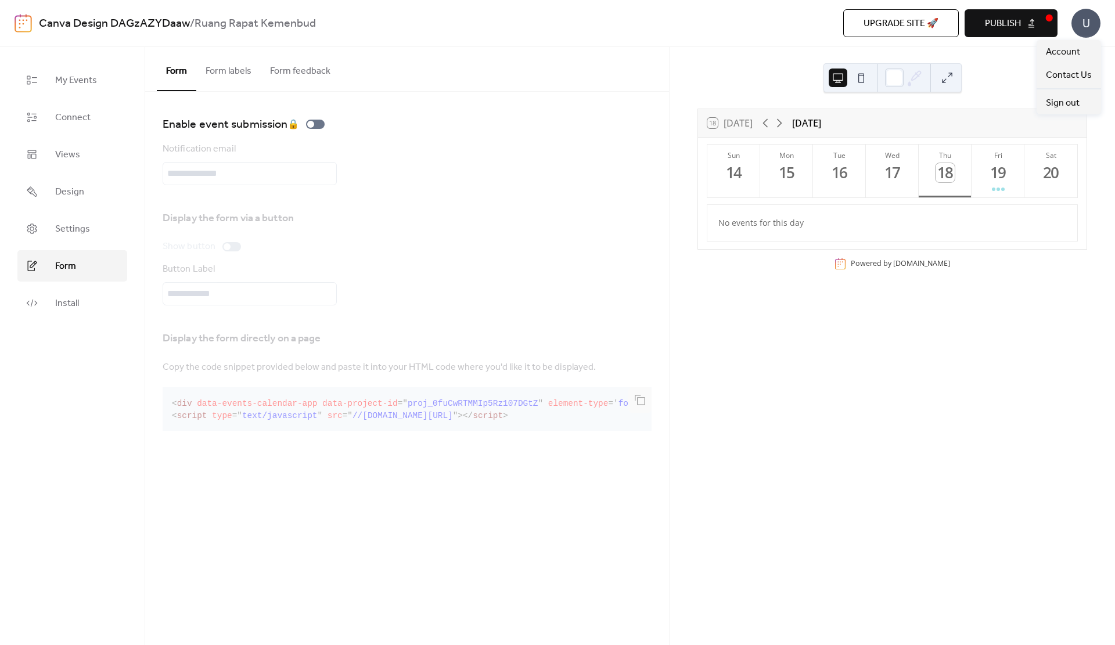
click at [1079, 33] on div "U" at bounding box center [1086, 23] width 29 height 29
click at [74, 205] on link "Design" at bounding box center [72, 191] width 110 height 31
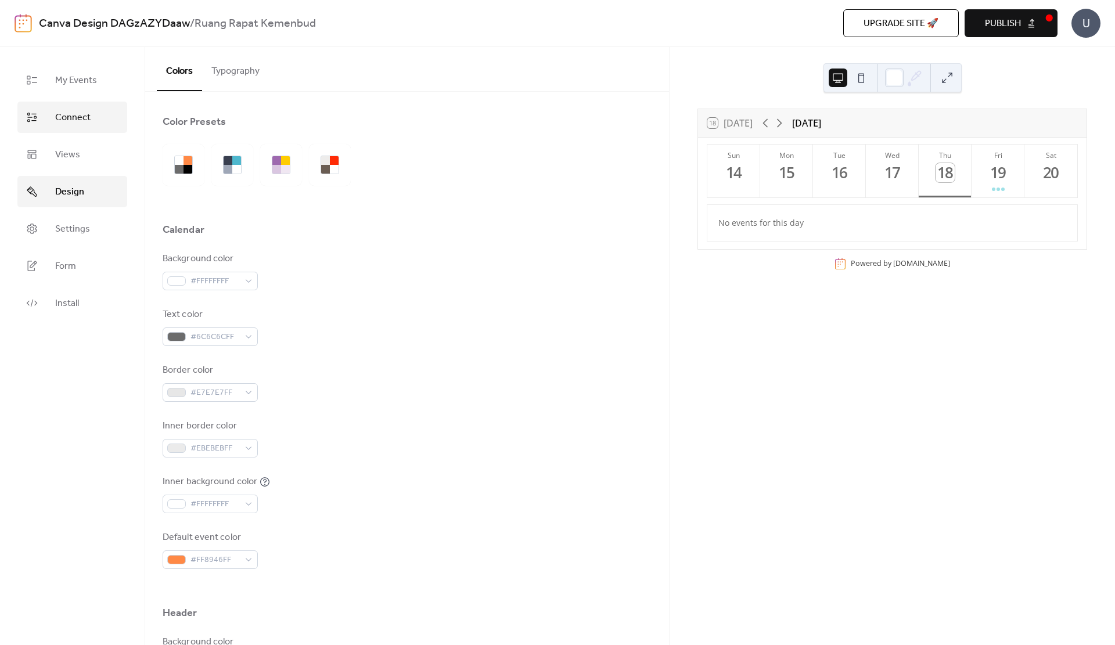
click at [78, 118] on span "Connect" at bounding box center [72, 118] width 35 height 14
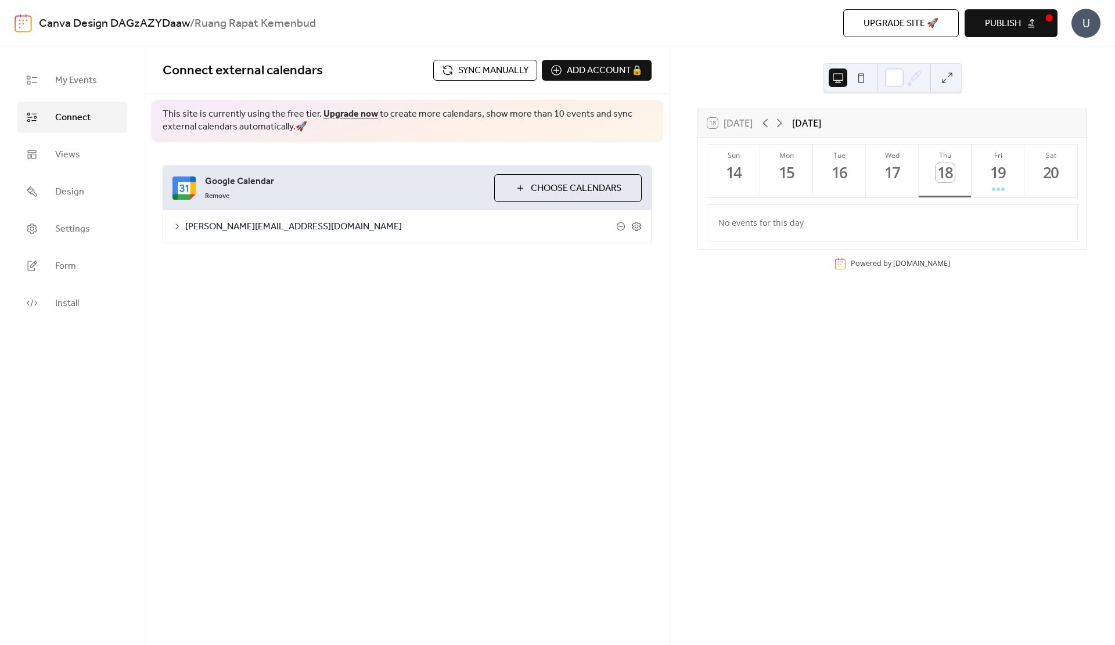
click at [1003, 27] on span "Publish" at bounding box center [1003, 24] width 36 height 14
